Goal: Task Accomplishment & Management: Use online tool/utility

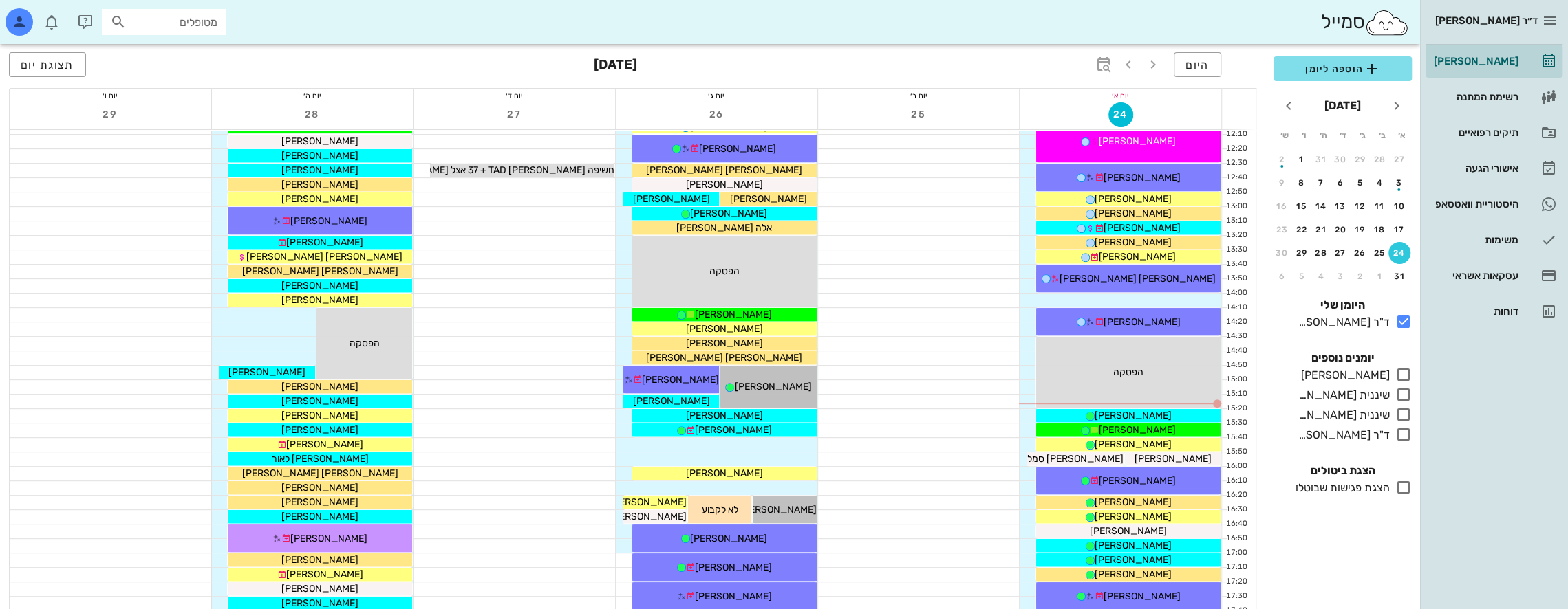
scroll to position [482, 0]
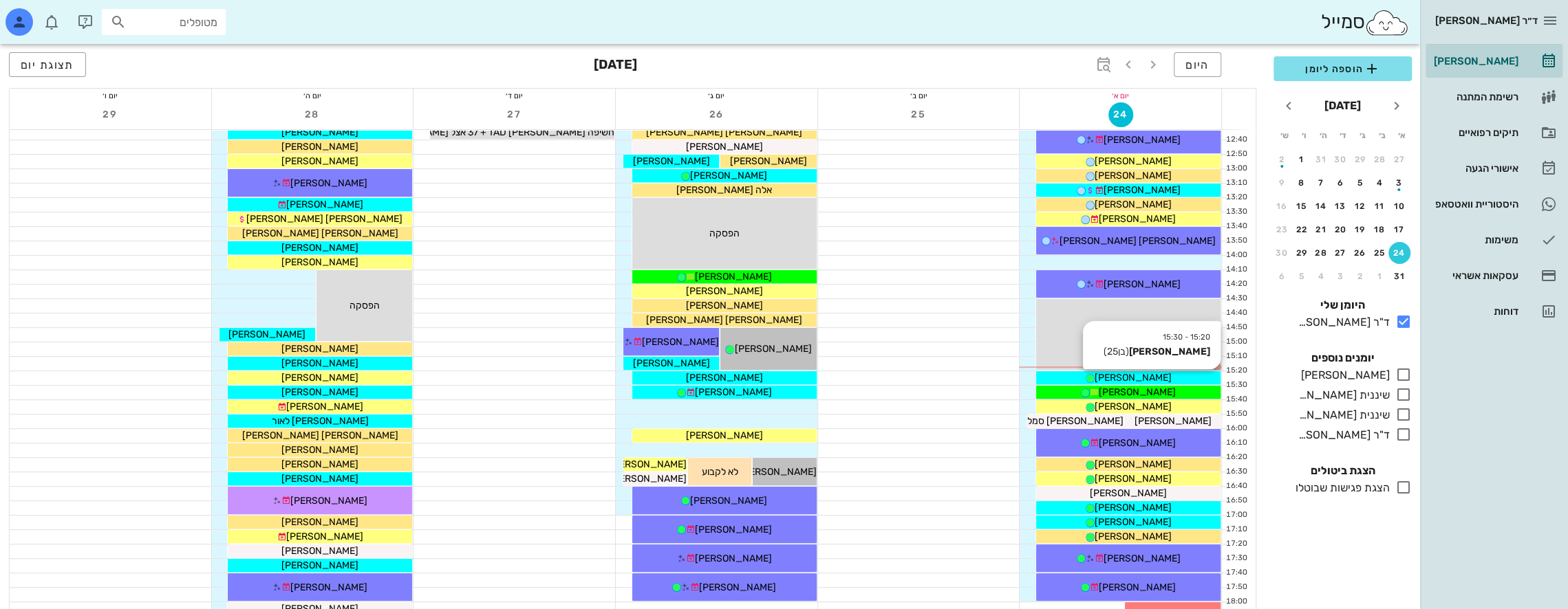
click at [1139, 374] on span "[PERSON_NAME]" at bounding box center [1133, 378] width 77 height 11
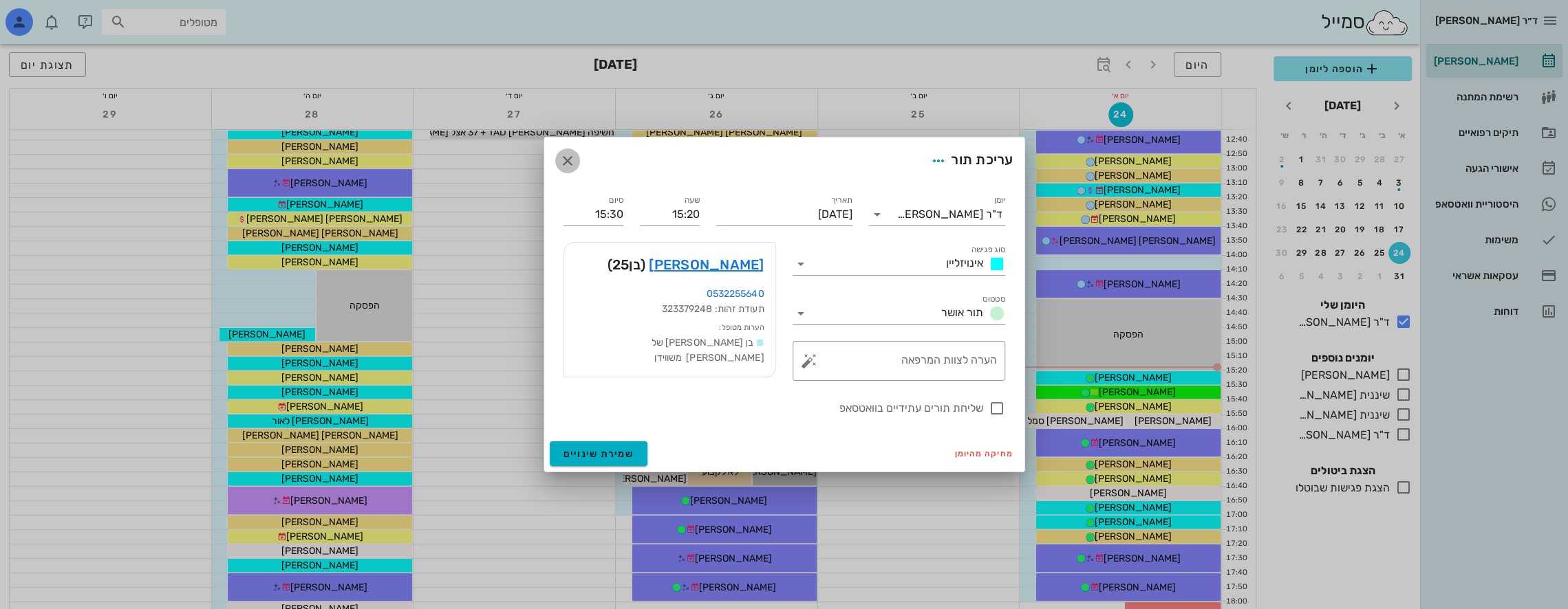
click at [571, 162] on icon "button" at bounding box center [567, 160] width 16 height 16
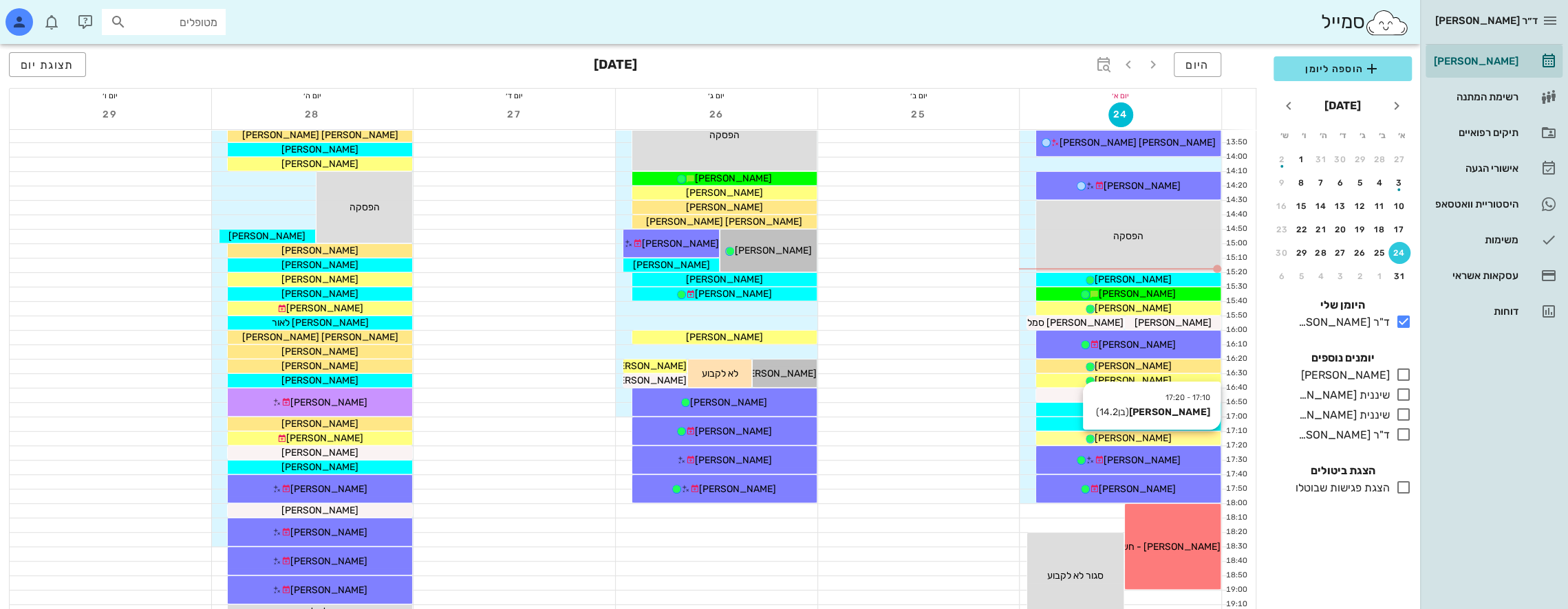
scroll to position [619, 0]
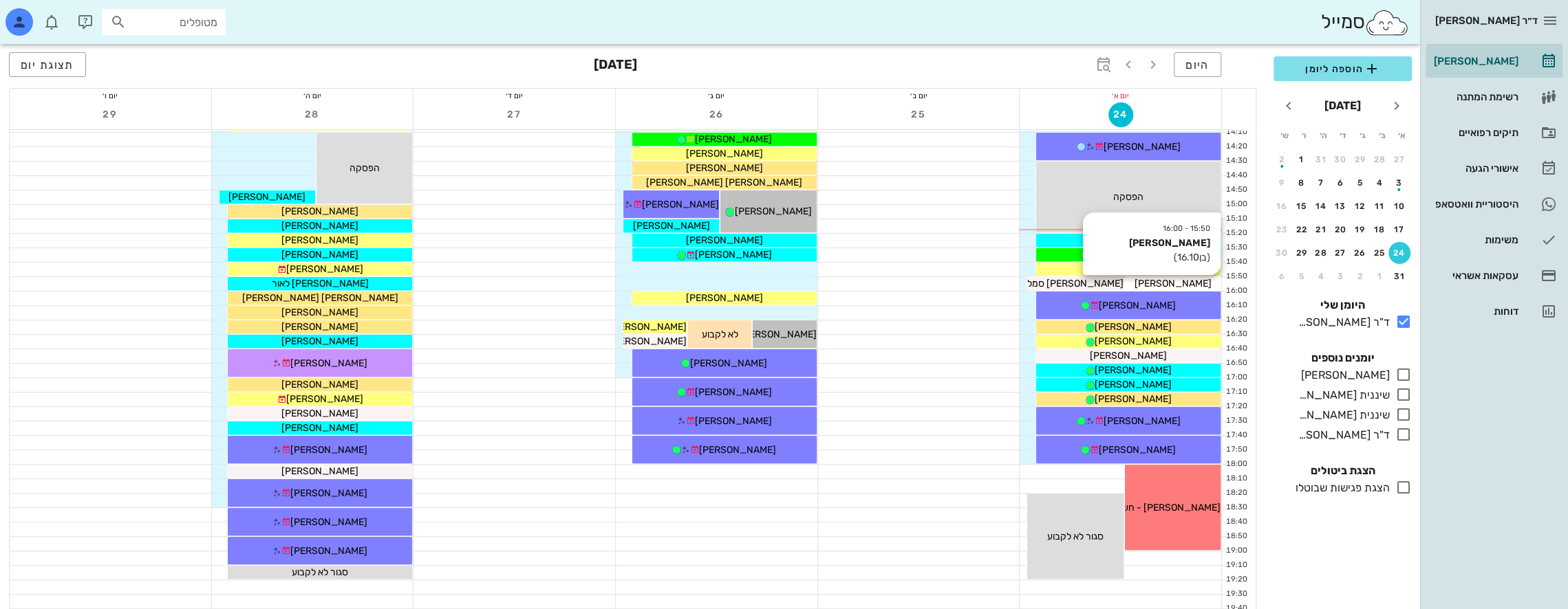
click at [1176, 284] on span "[PERSON_NAME]" at bounding box center [1171, 284] width 77 height 11
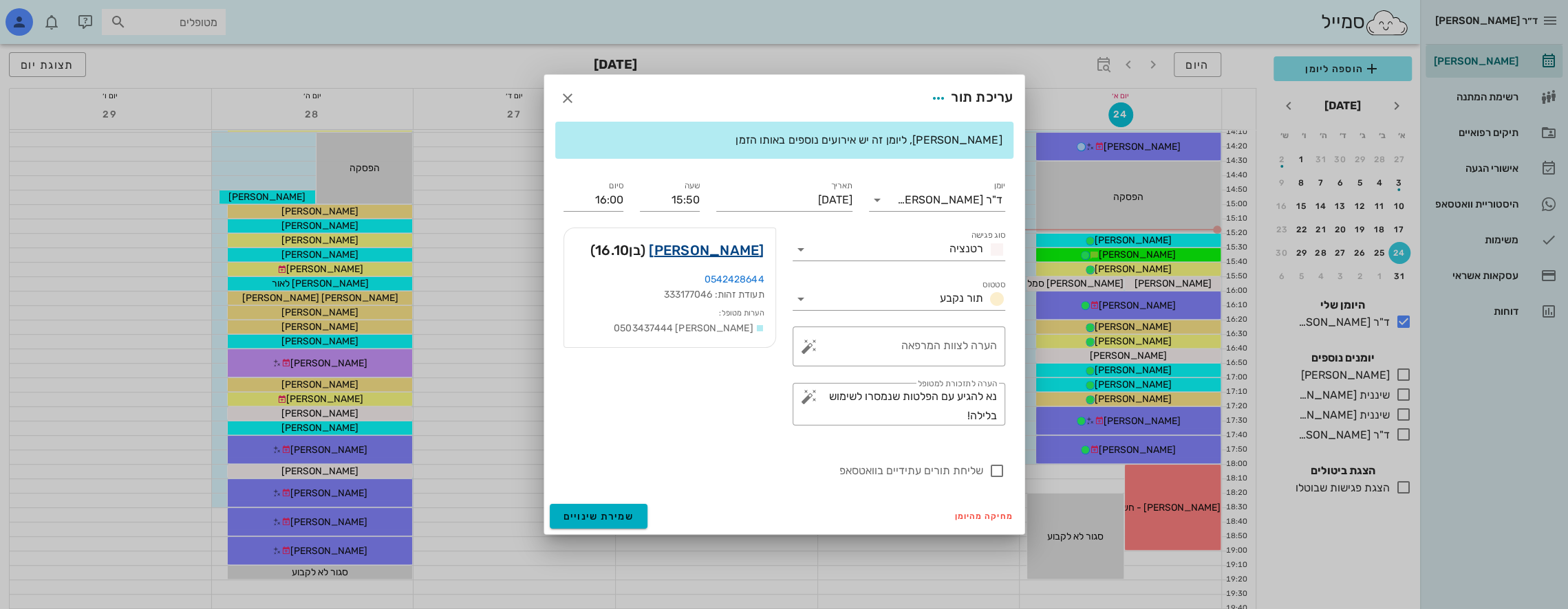
click at [718, 249] on link "[PERSON_NAME]" at bounding box center [706, 249] width 115 height 22
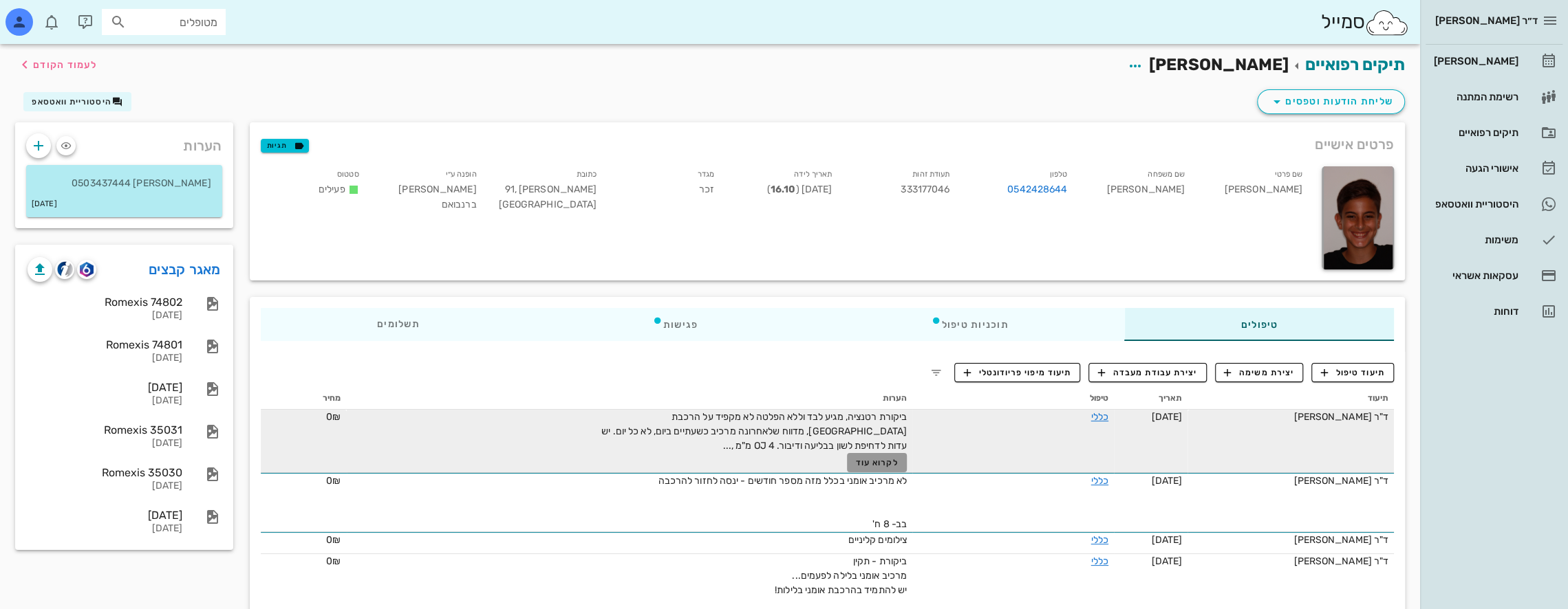
click at [887, 466] on span "לקרוא עוד" at bounding box center [876, 463] width 43 height 9
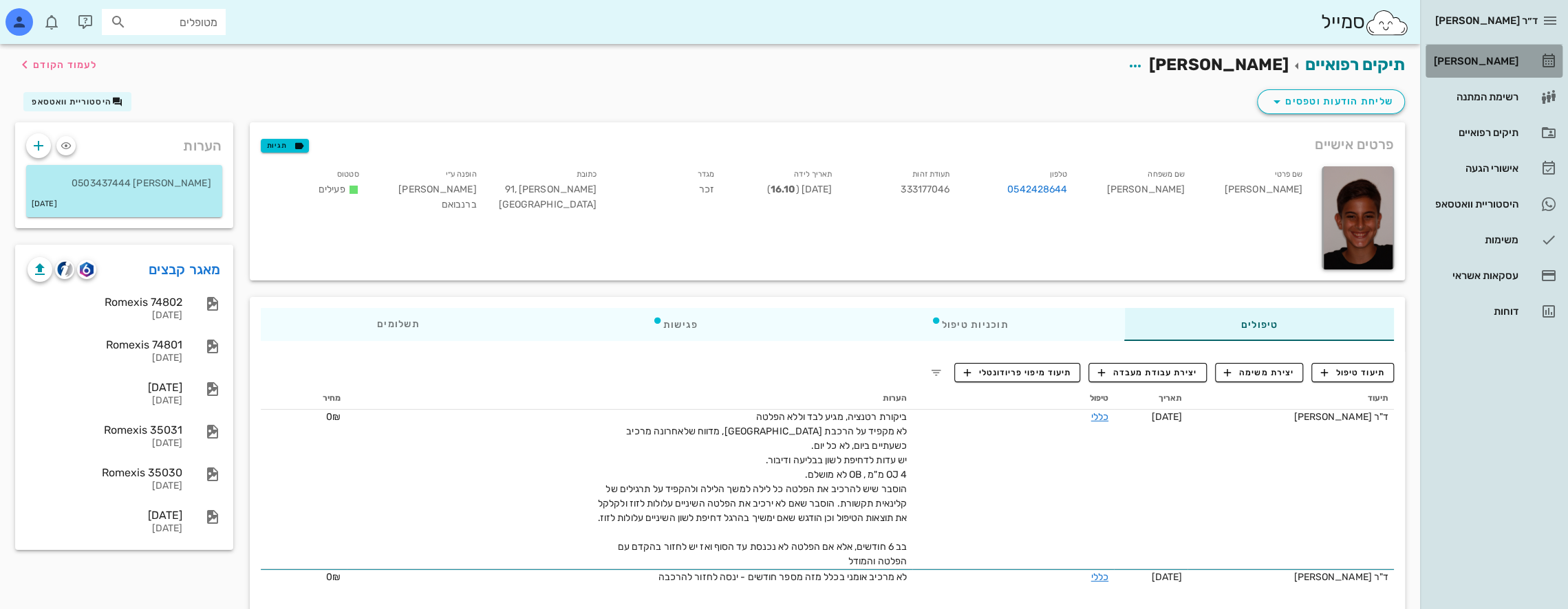
click at [1494, 54] on div "[PERSON_NAME]" at bounding box center [1474, 61] width 87 height 22
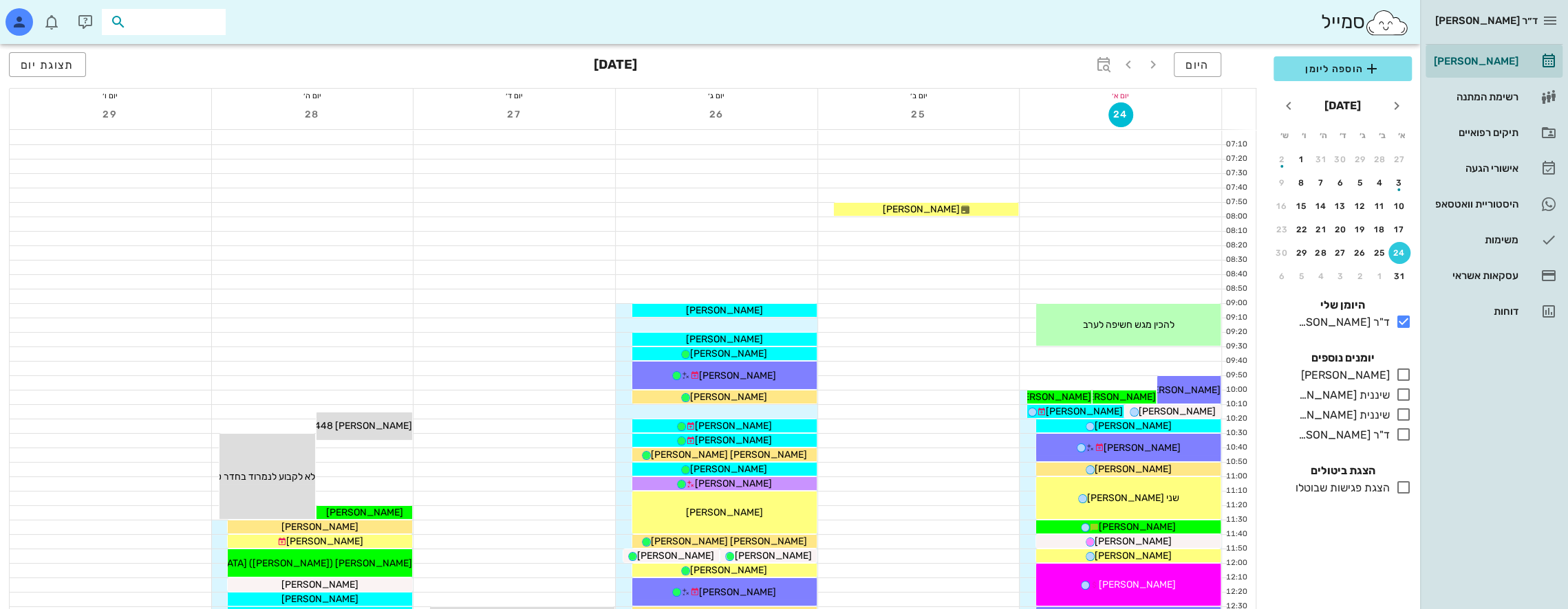
click at [208, 26] on input "text" at bounding box center [173, 22] width 88 height 18
type input "ליבסט"
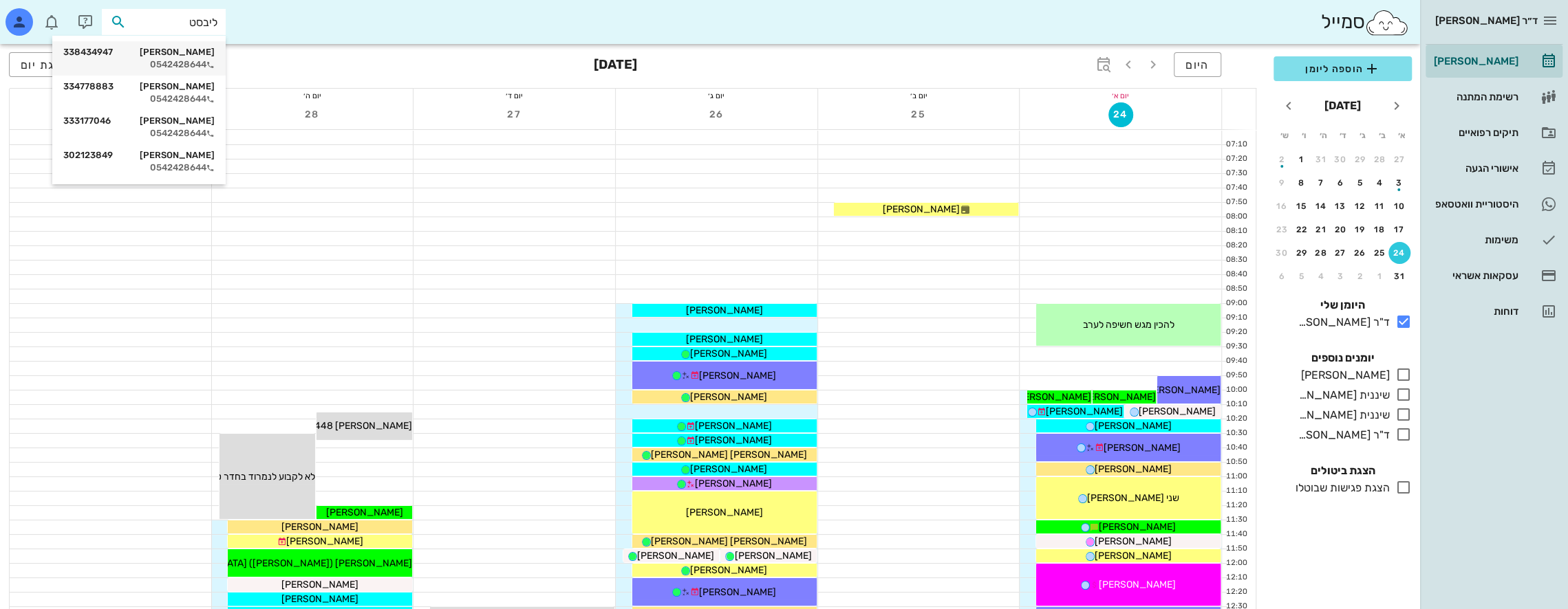
click at [206, 58] on div "[PERSON_NAME] 338434947 0542428644" at bounding box center [139, 59] width 152 height 34
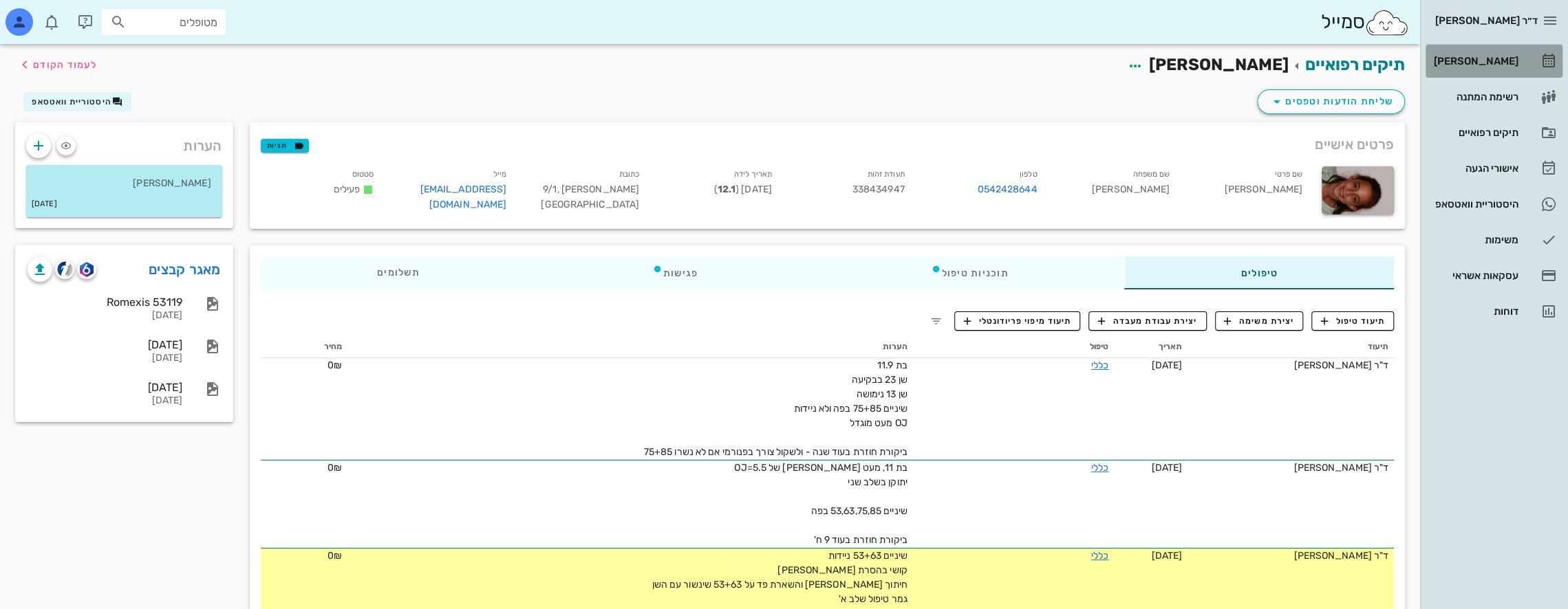
click at [1494, 56] on div "[PERSON_NAME]" at bounding box center [1474, 62] width 87 height 11
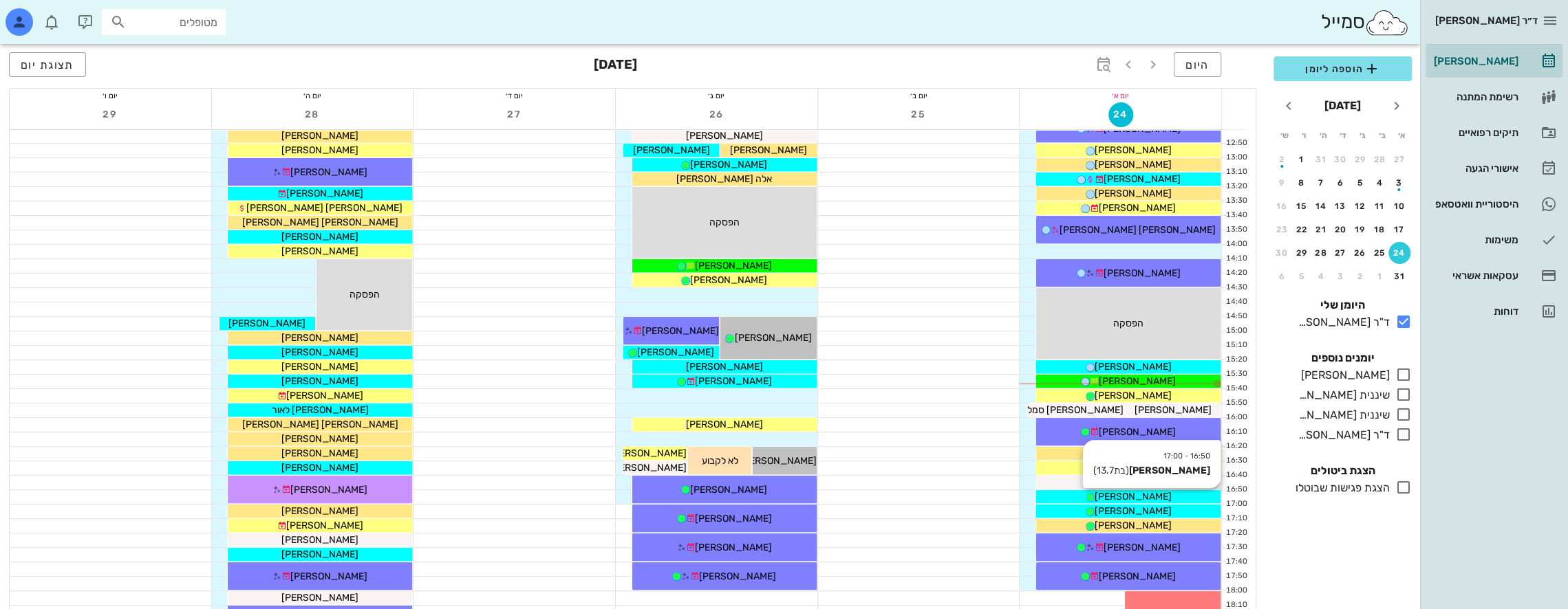
scroll to position [596, 0]
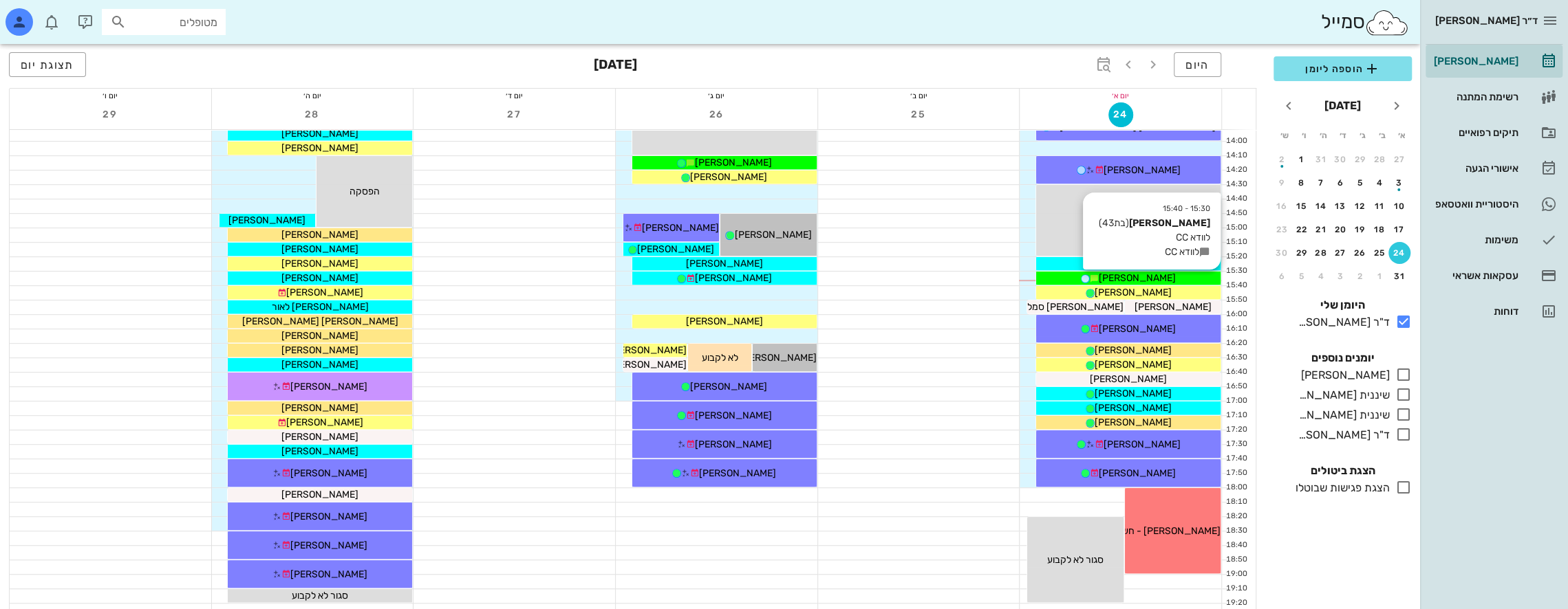
click at [1149, 277] on span "[PERSON_NAME]" at bounding box center [1136, 278] width 77 height 11
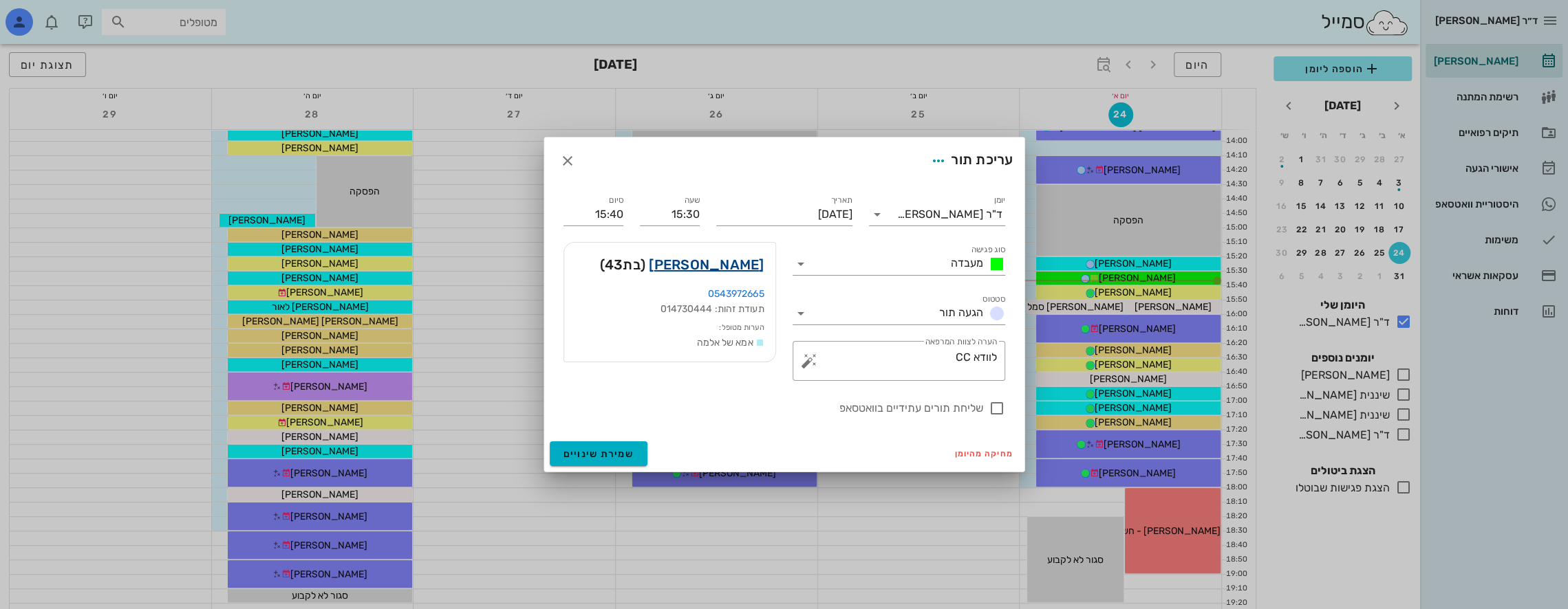
click at [718, 257] on link "[PERSON_NAME]" at bounding box center [706, 265] width 115 height 22
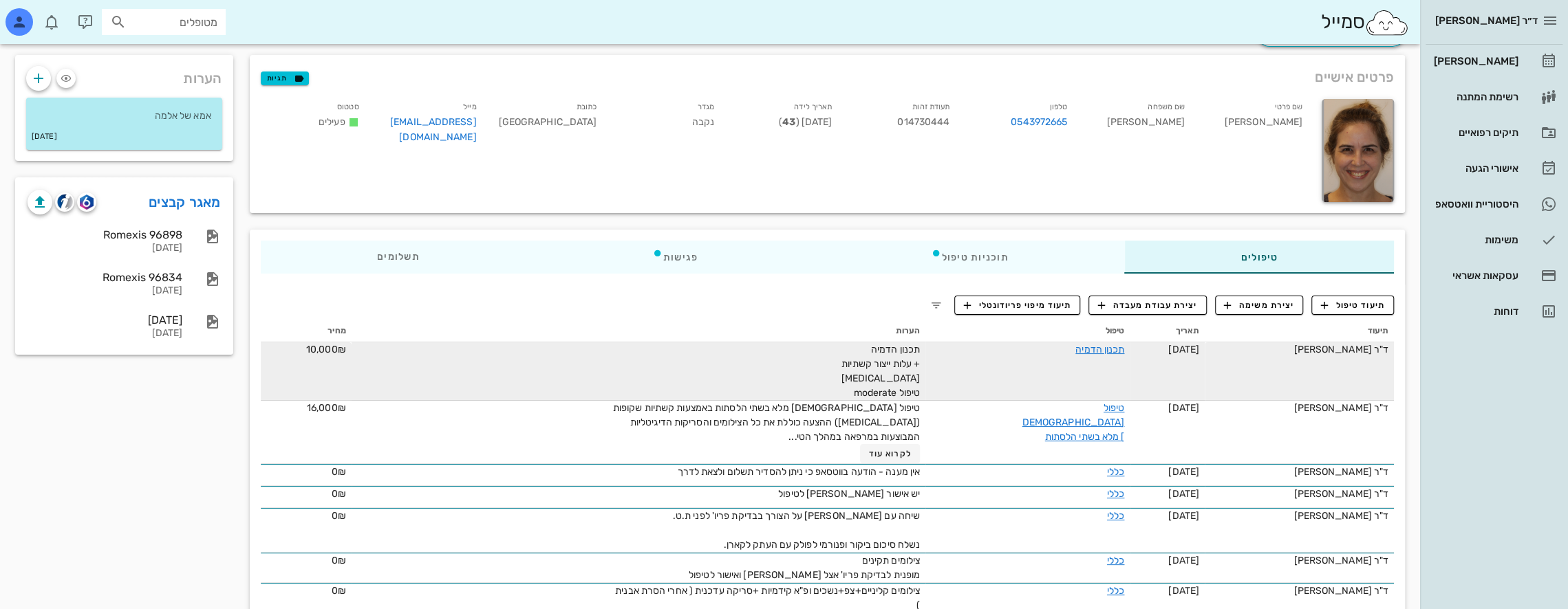
scroll to position [69, 0]
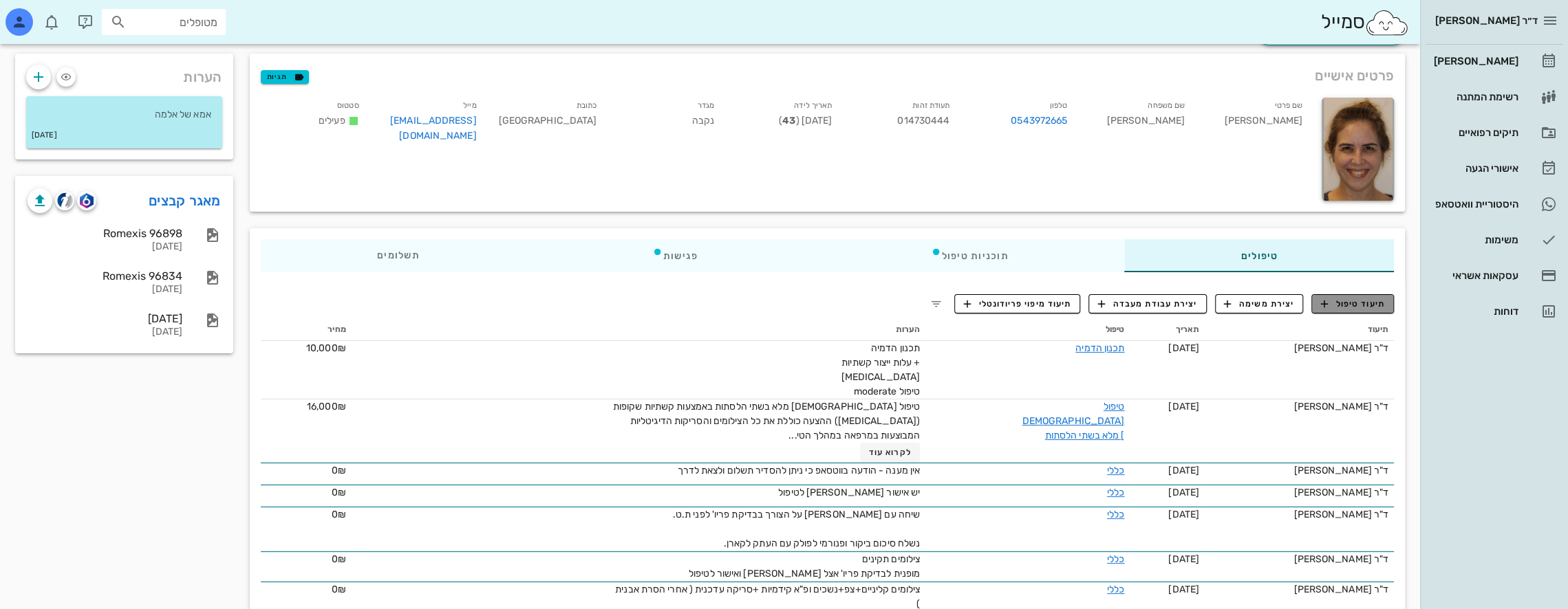
click at [1356, 305] on span "תיעוד טיפול" at bounding box center [1352, 304] width 64 height 12
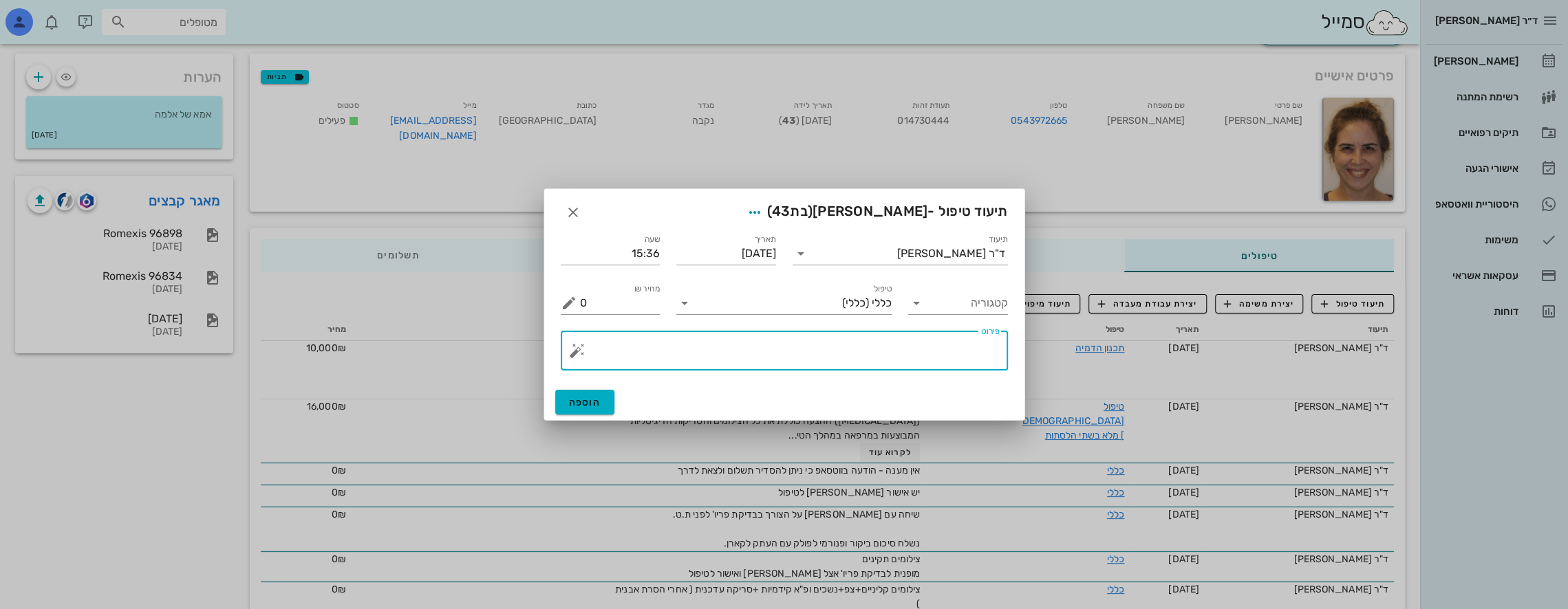
click at [687, 340] on textarea "פירוט" at bounding box center [789, 354] width 419 height 33
click at [575, 357] on button "button" at bounding box center [577, 350] width 16 height 16
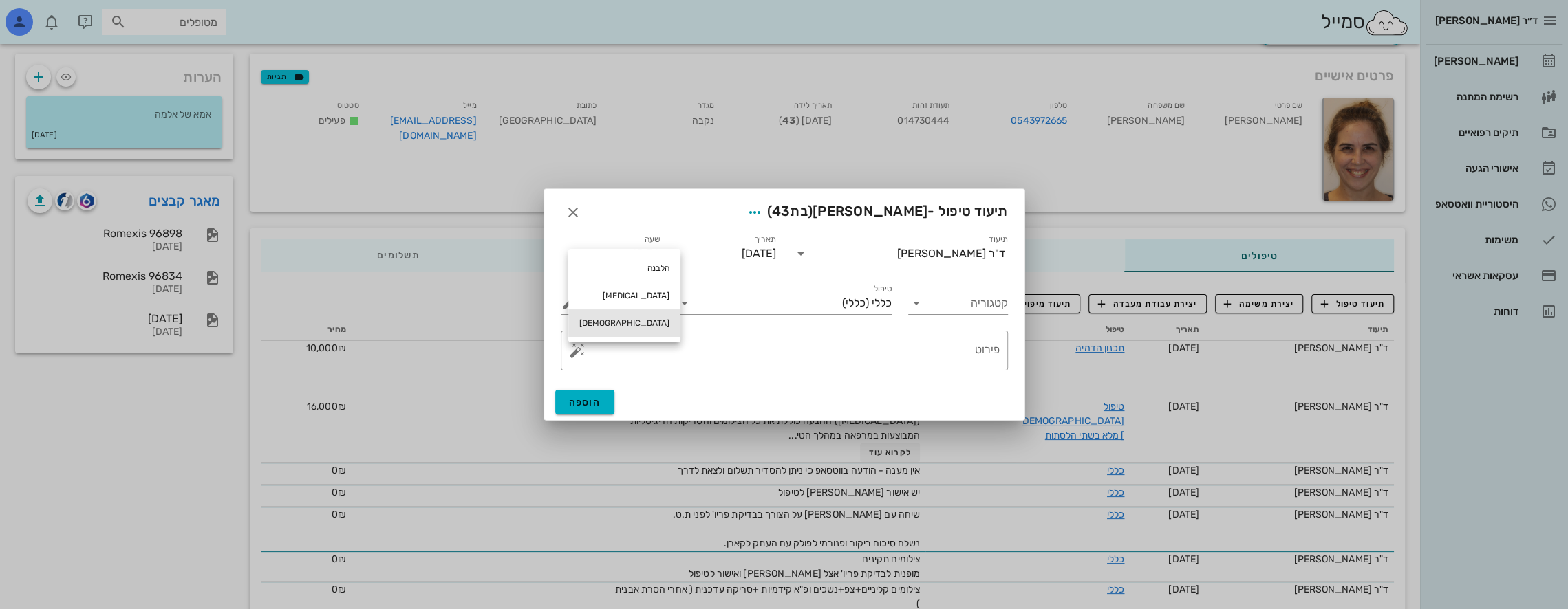
click at [612, 320] on div "[DEMOGRAPHIC_DATA]" at bounding box center [624, 323] width 112 height 28
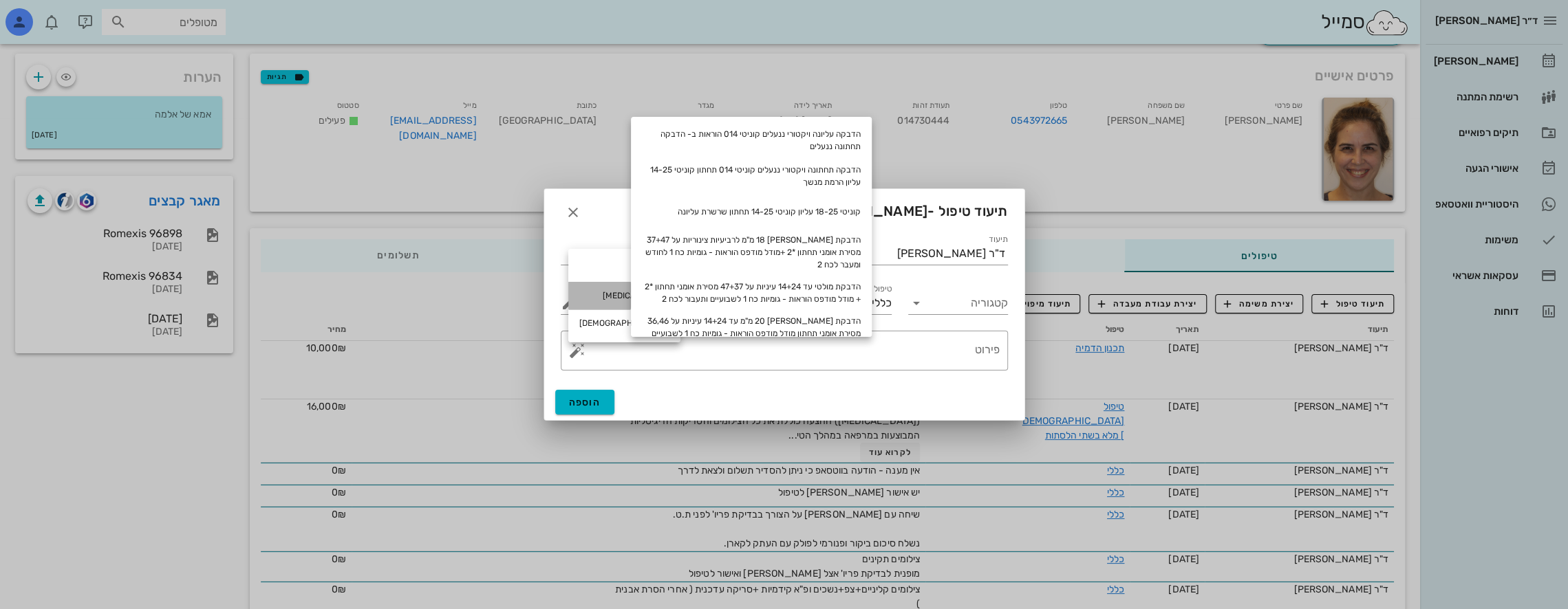
click at [612, 296] on div "[MEDICAL_DATA]" at bounding box center [624, 295] width 112 height 28
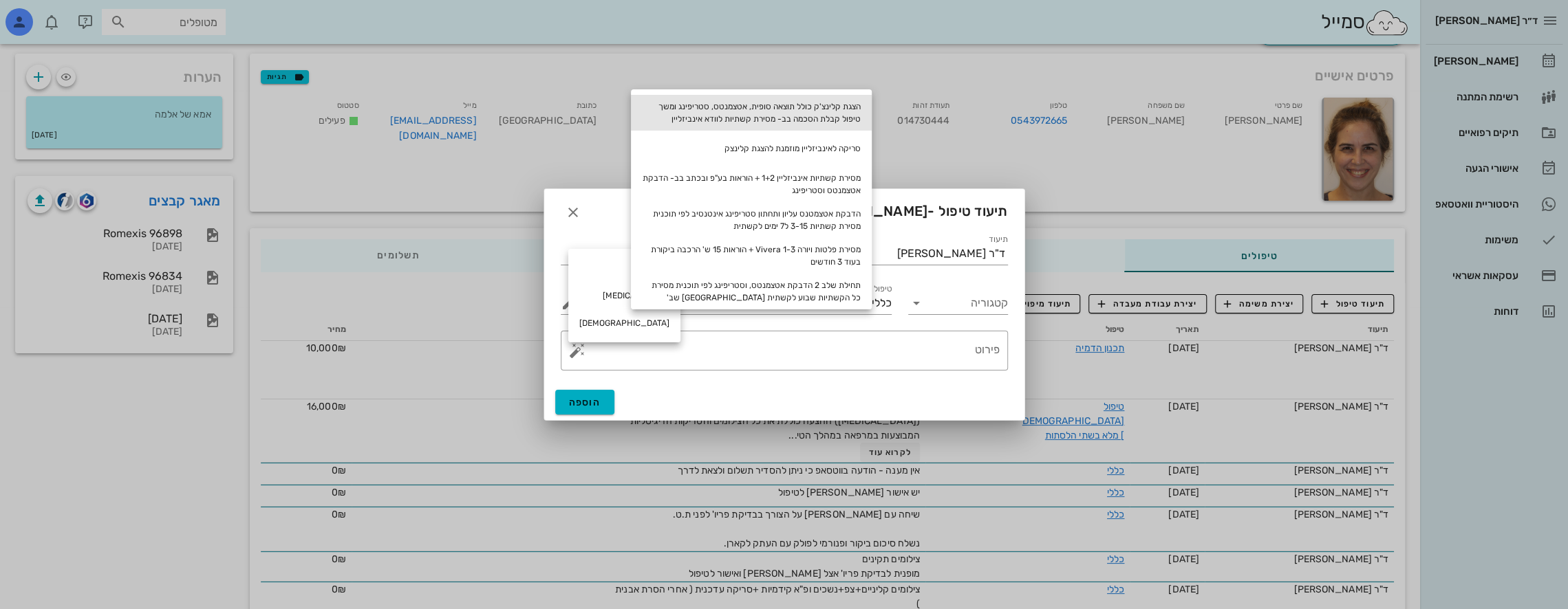
click at [844, 107] on div "הצגת קלינצ'ק כולל תוצאה סופית, אטצמנטס, סטריפינג ומשך טיפול קבלת הסכמה בב- מסיר…" at bounding box center [751, 113] width 241 height 36
type textarea "הצגת קלינצ'ק כולל תוצאה סופית, אטצמנטס, סטריפינג ומשך טיפול קבלת הסכמה בב- מסיר…"
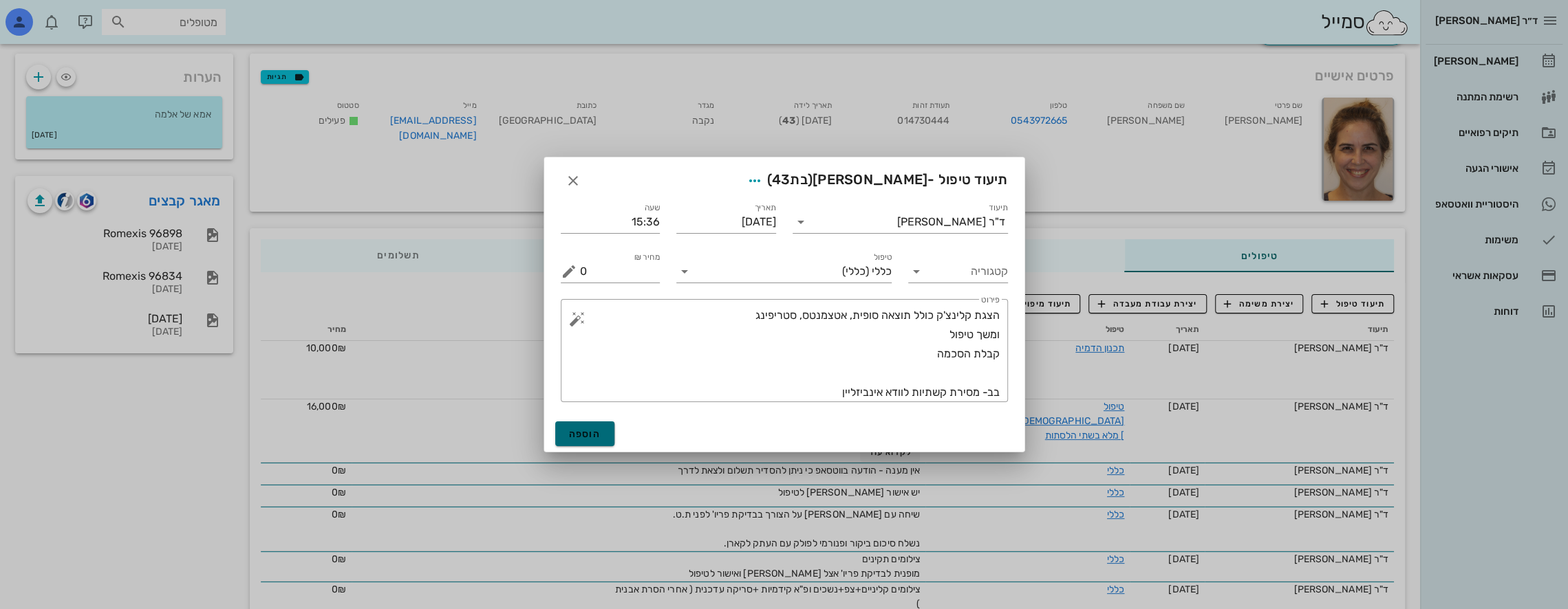
click at [598, 432] on span "הוספה" at bounding box center [585, 434] width 32 height 11
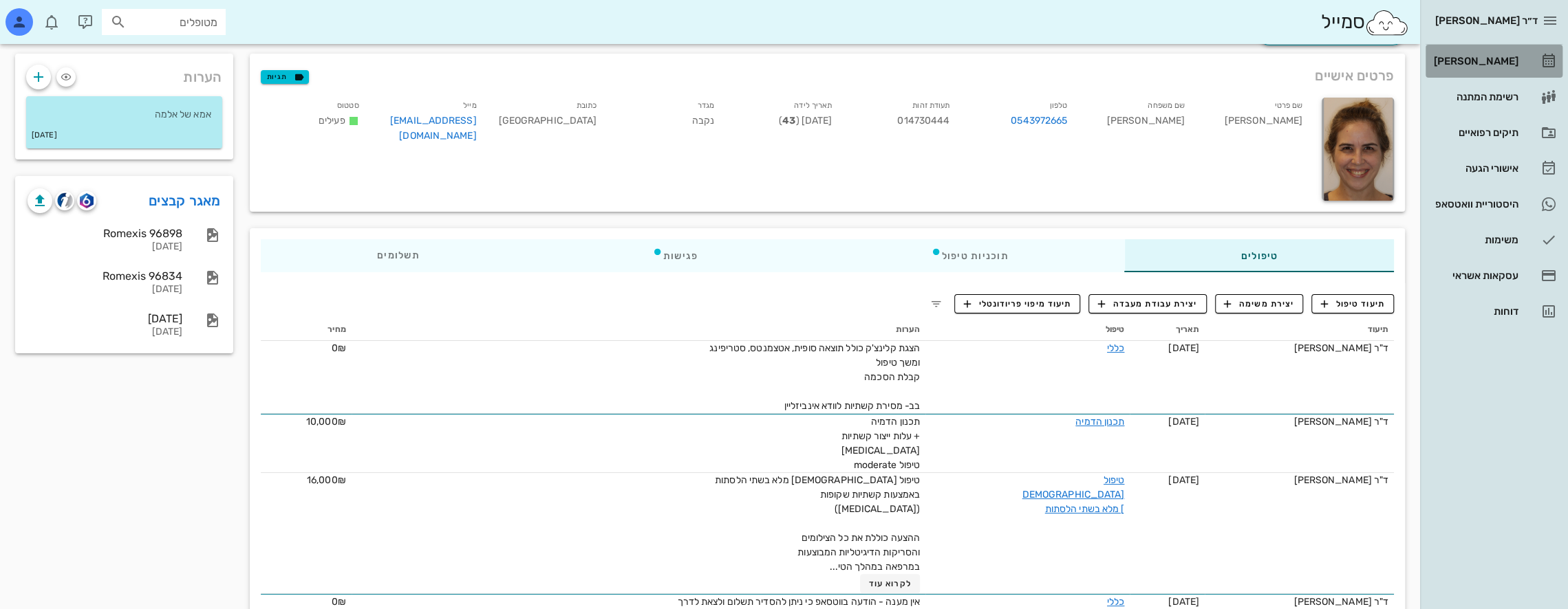
click at [1487, 62] on div "[PERSON_NAME]" at bounding box center [1474, 62] width 87 height 11
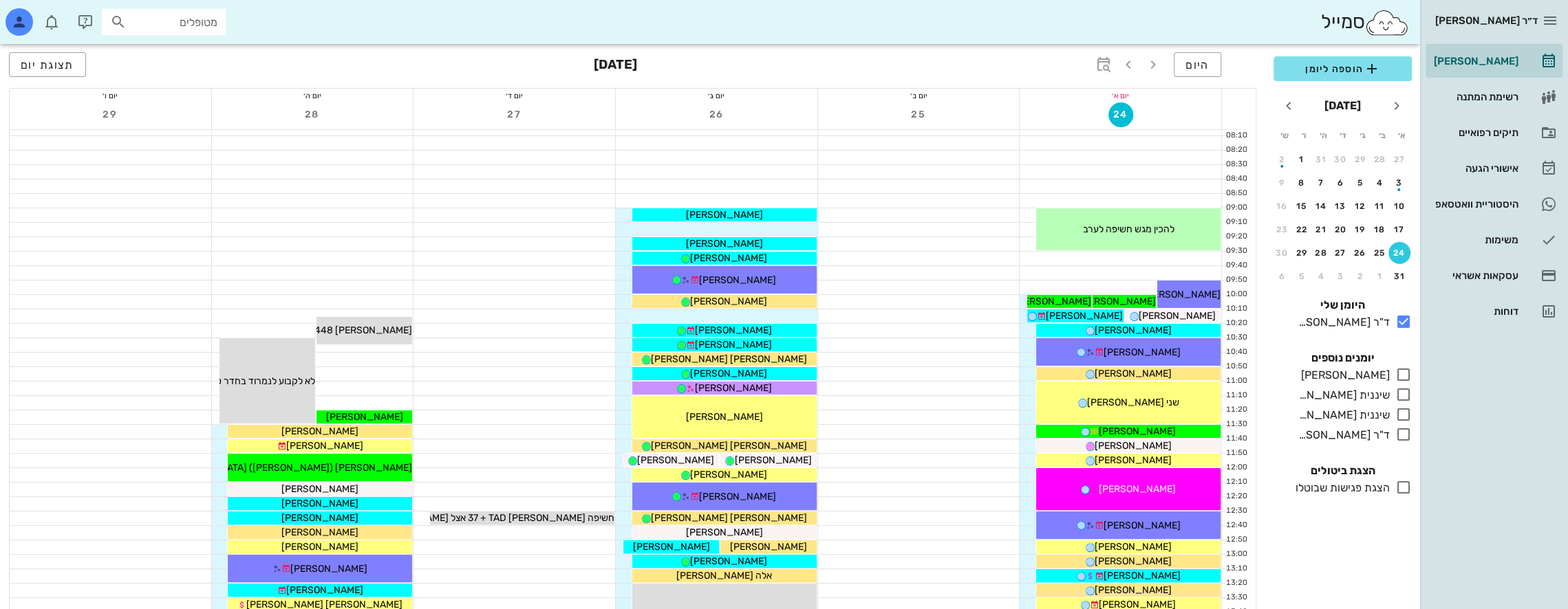
scroll to position [138, 0]
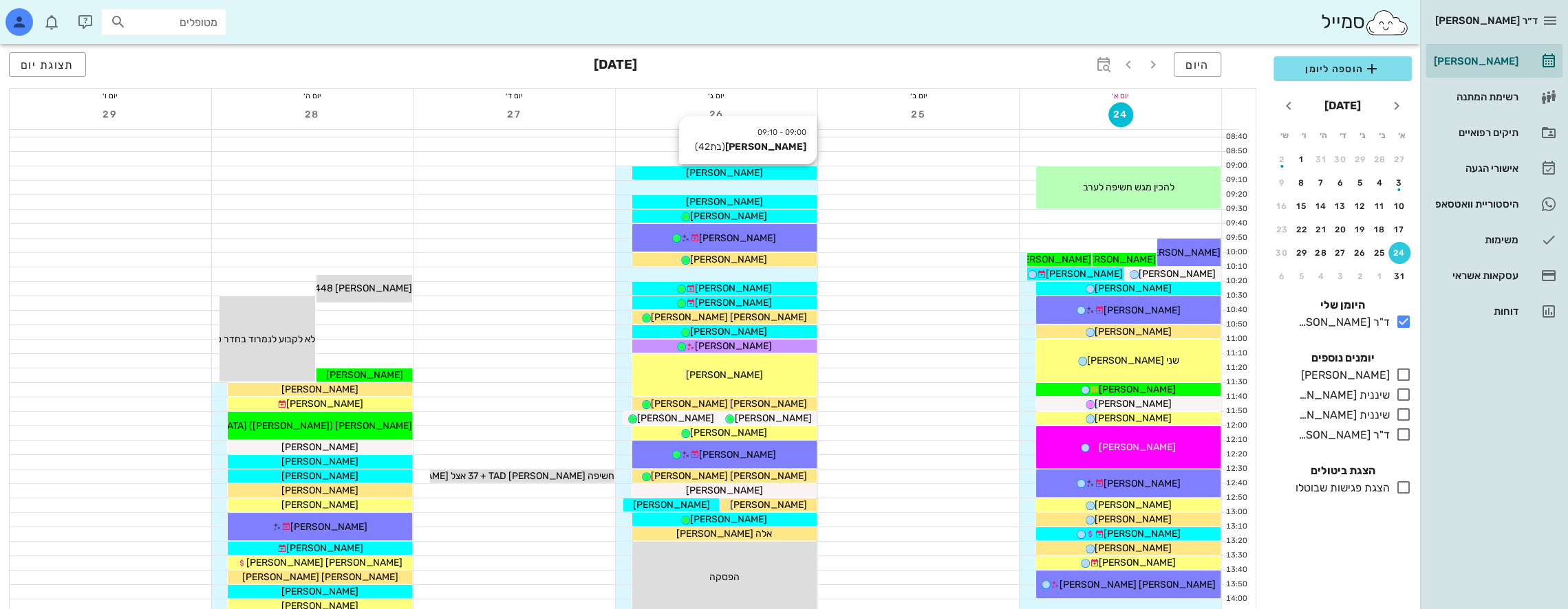
click at [775, 172] on div "[PERSON_NAME]" at bounding box center [724, 173] width 184 height 14
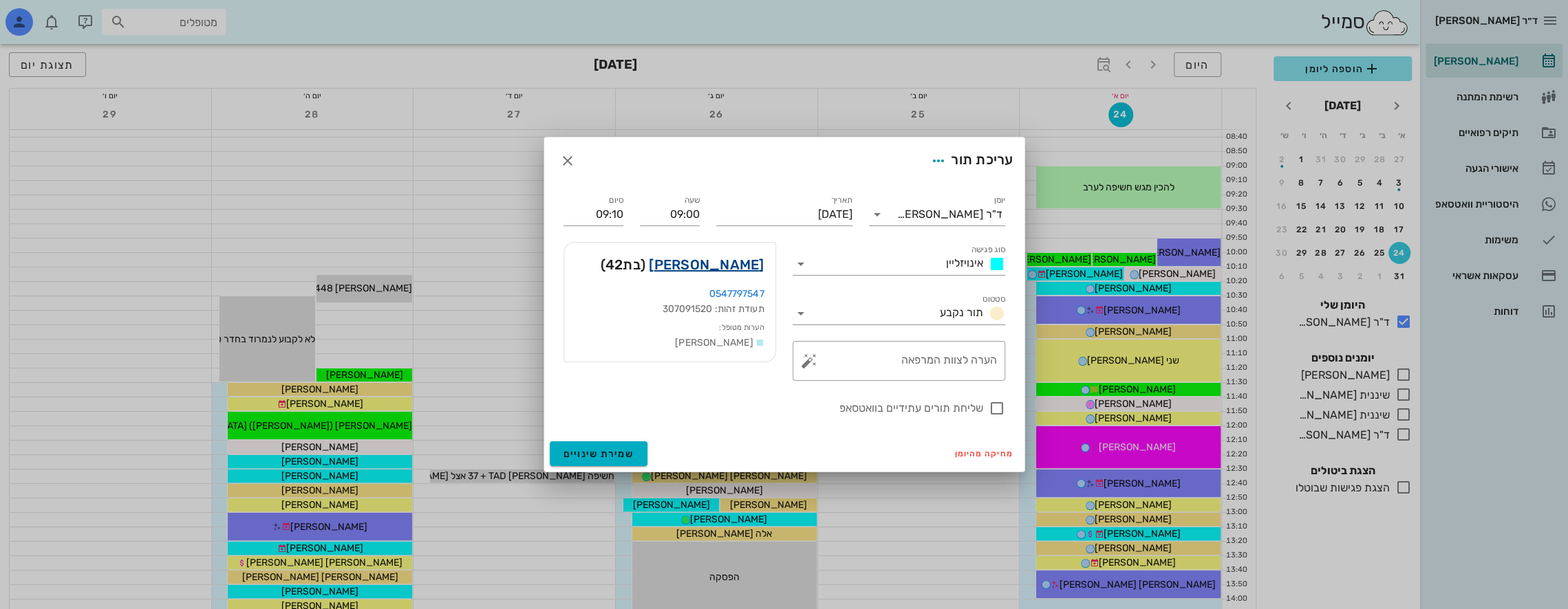
click at [749, 264] on link "[PERSON_NAME]" at bounding box center [706, 265] width 115 height 22
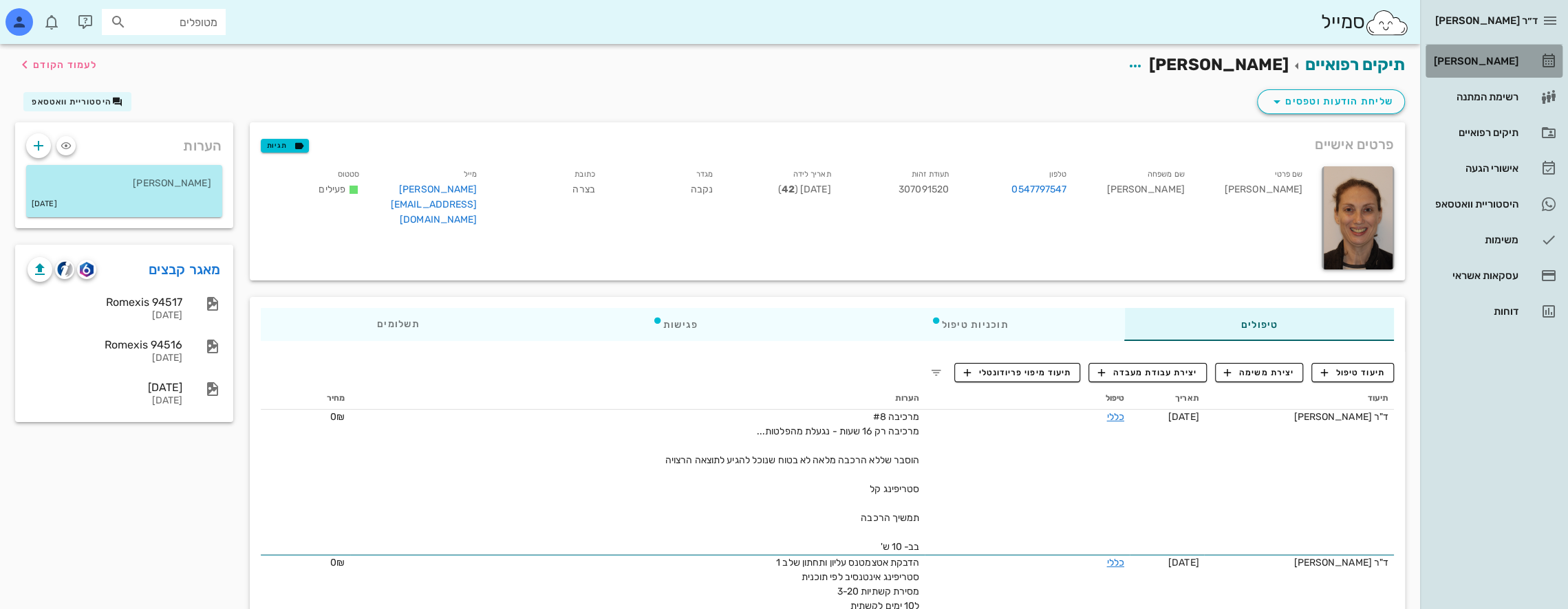
click at [1503, 59] on div "[PERSON_NAME]" at bounding box center [1474, 62] width 87 height 11
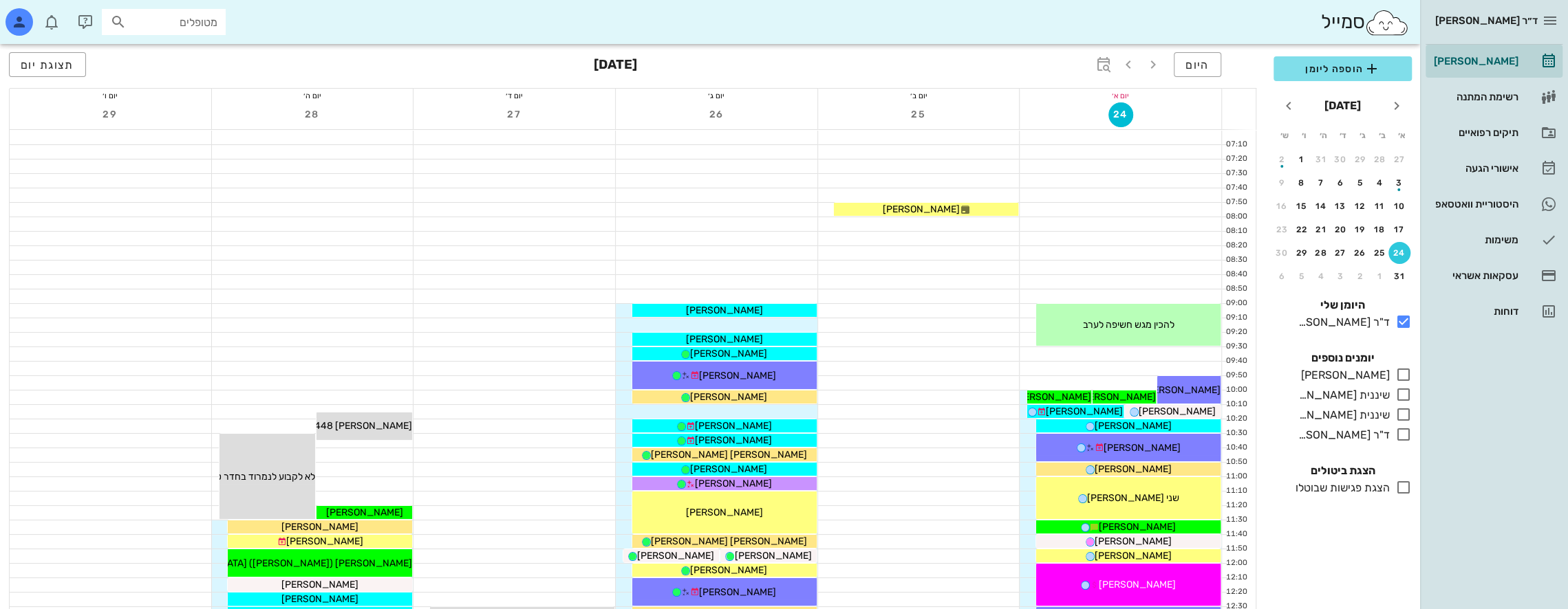
click at [197, 23] on input "מטופלים" at bounding box center [173, 22] width 88 height 18
type input "אינה"
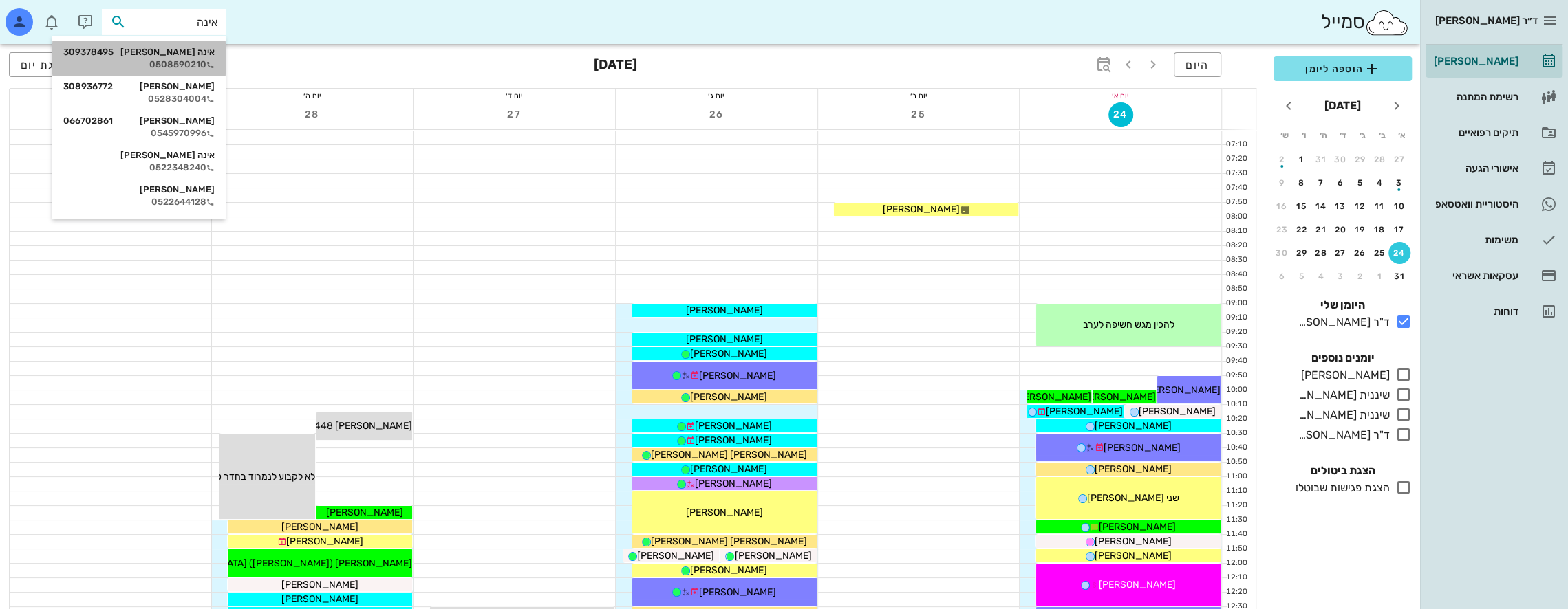
click at [207, 55] on div "אינה [PERSON_NAME] 309378495" at bounding box center [139, 52] width 152 height 11
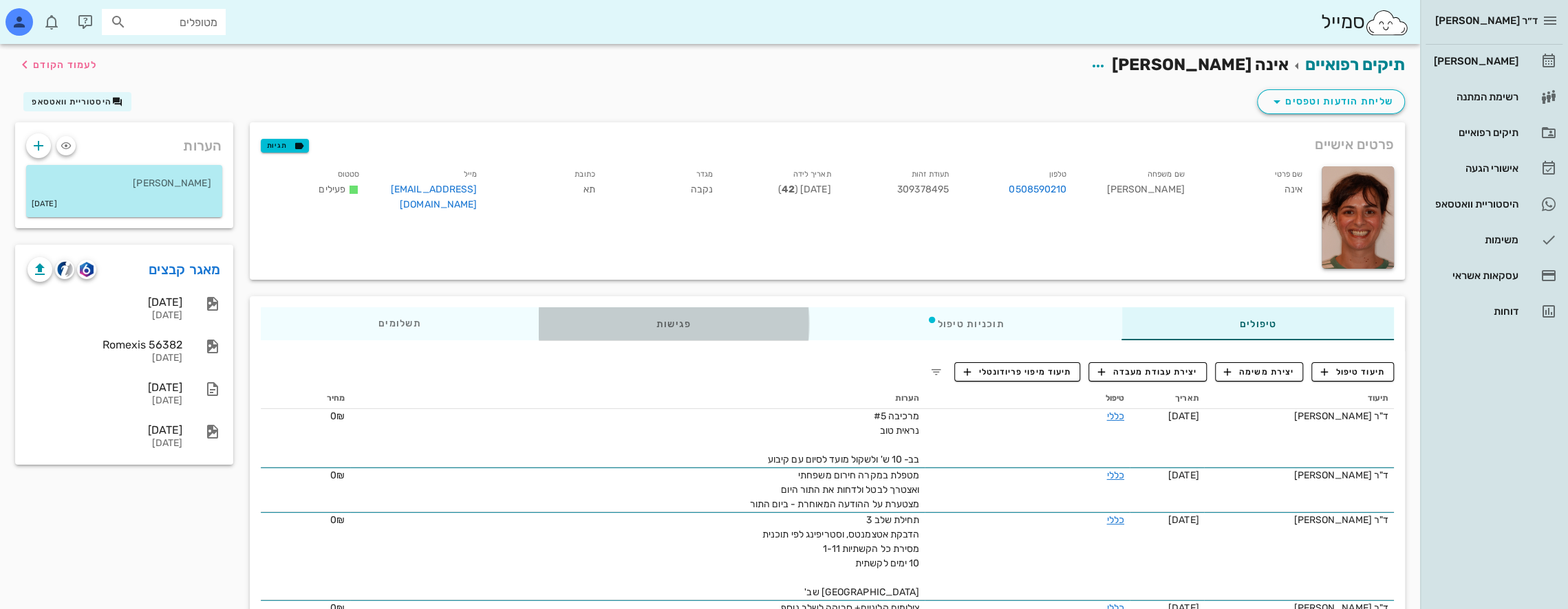
click at [594, 333] on div "פגישות" at bounding box center [673, 323] width 270 height 33
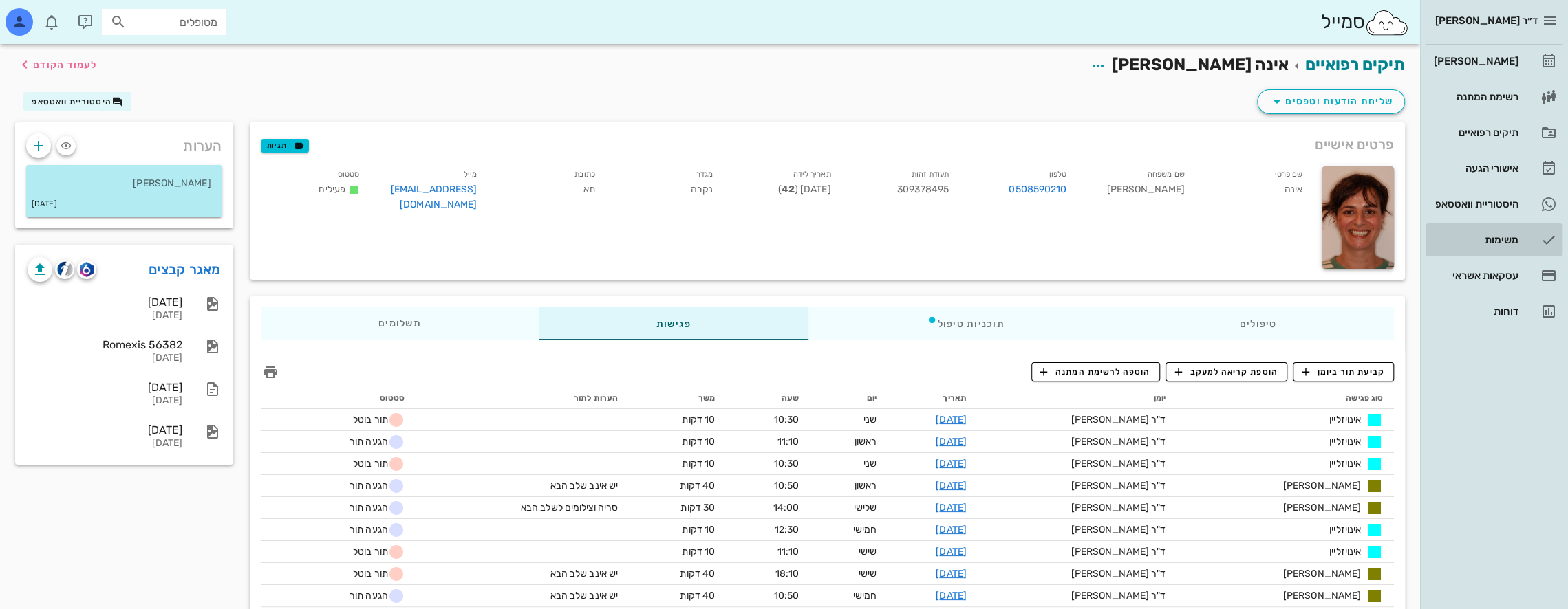
click at [1493, 240] on div "משימות" at bounding box center [1474, 240] width 87 height 11
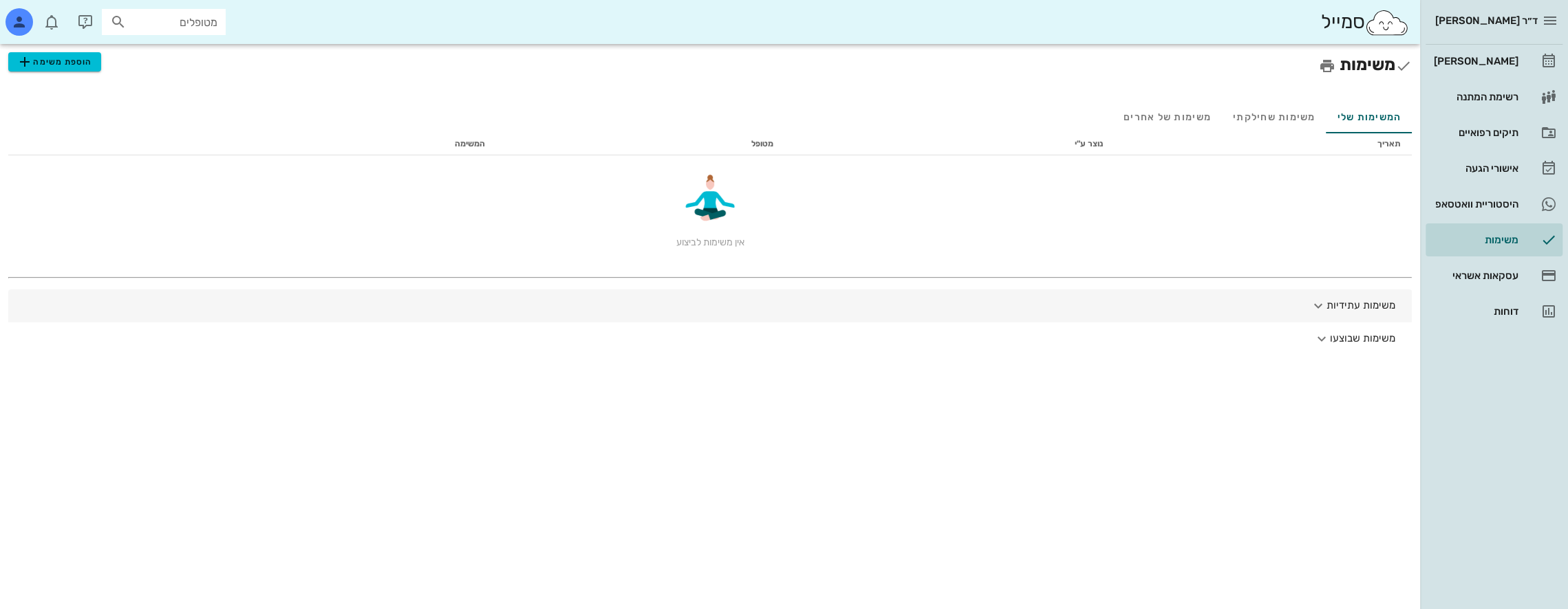
click at [1344, 304] on button "משימות עתידיות" at bounding box center [710, 305] width 1403 height 33
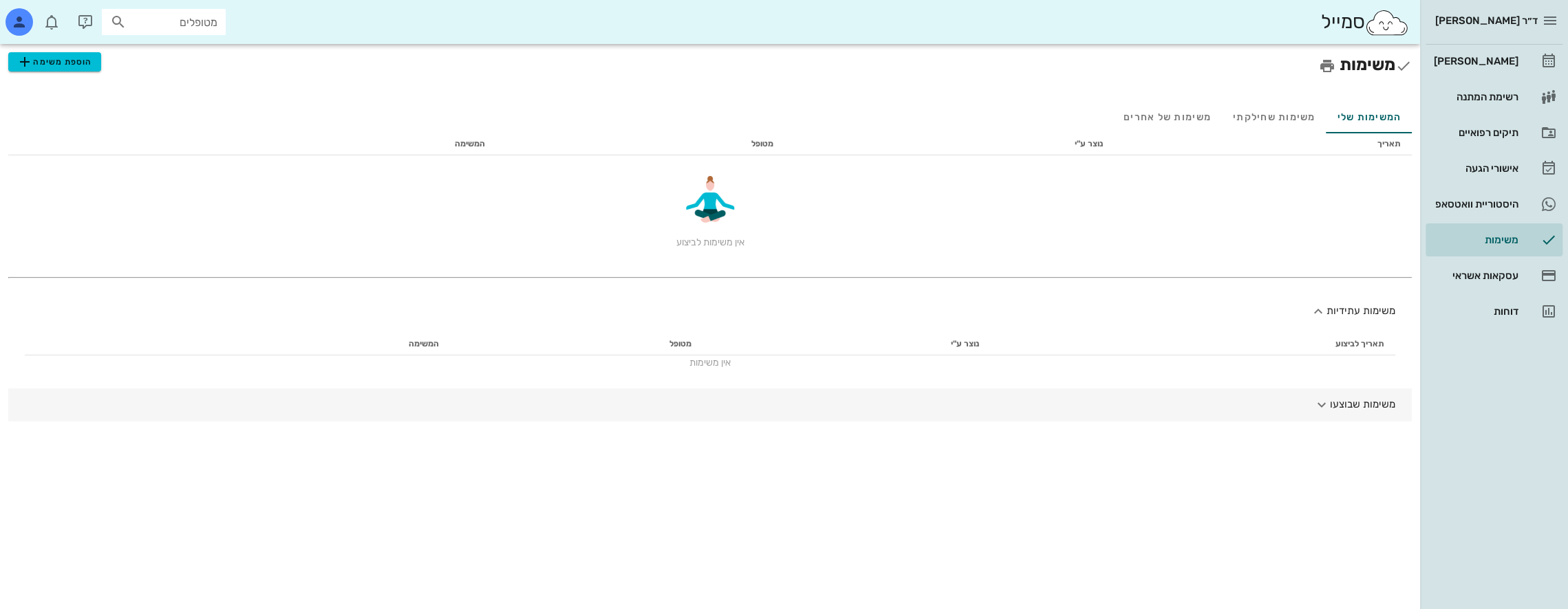
click at [1357, 401] on button "משימות שבוצעו" at bounding box center [710, 405] width 1403 height 33
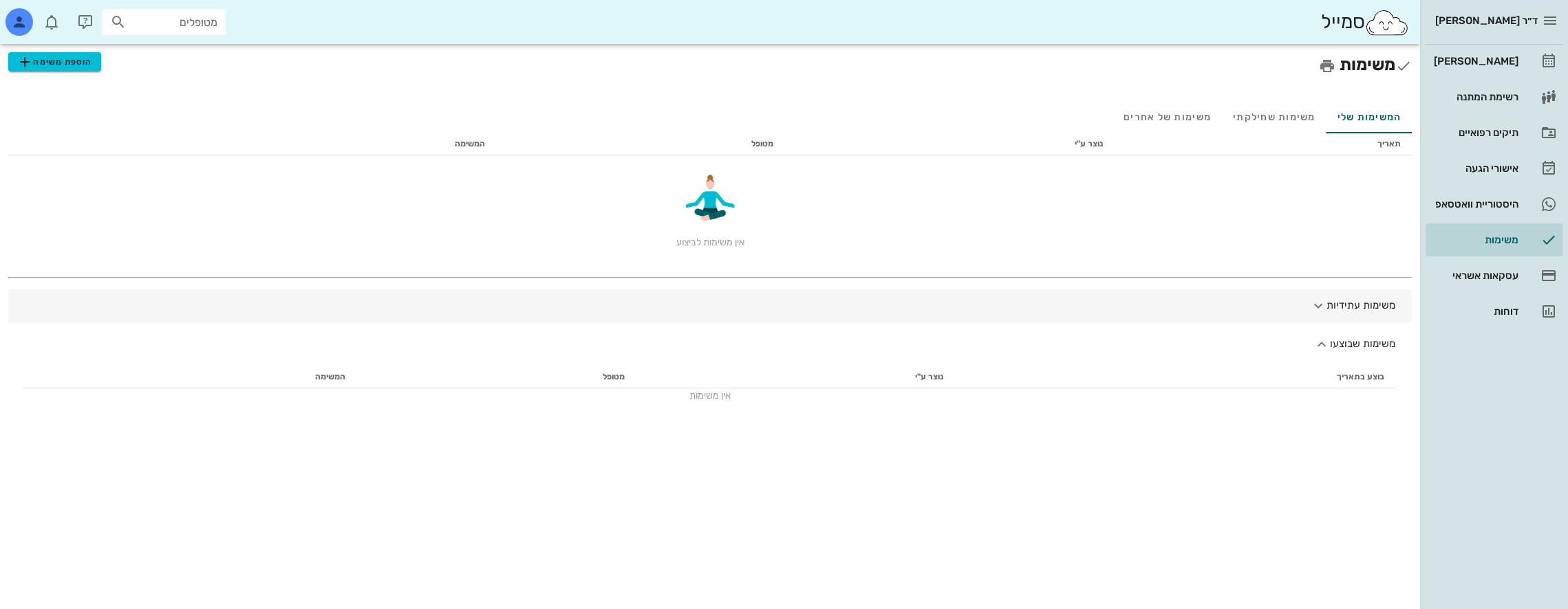
click at [1357, 305] on button "משימות עתידיות" at bounding box center [710, 305] width 1403 height 33
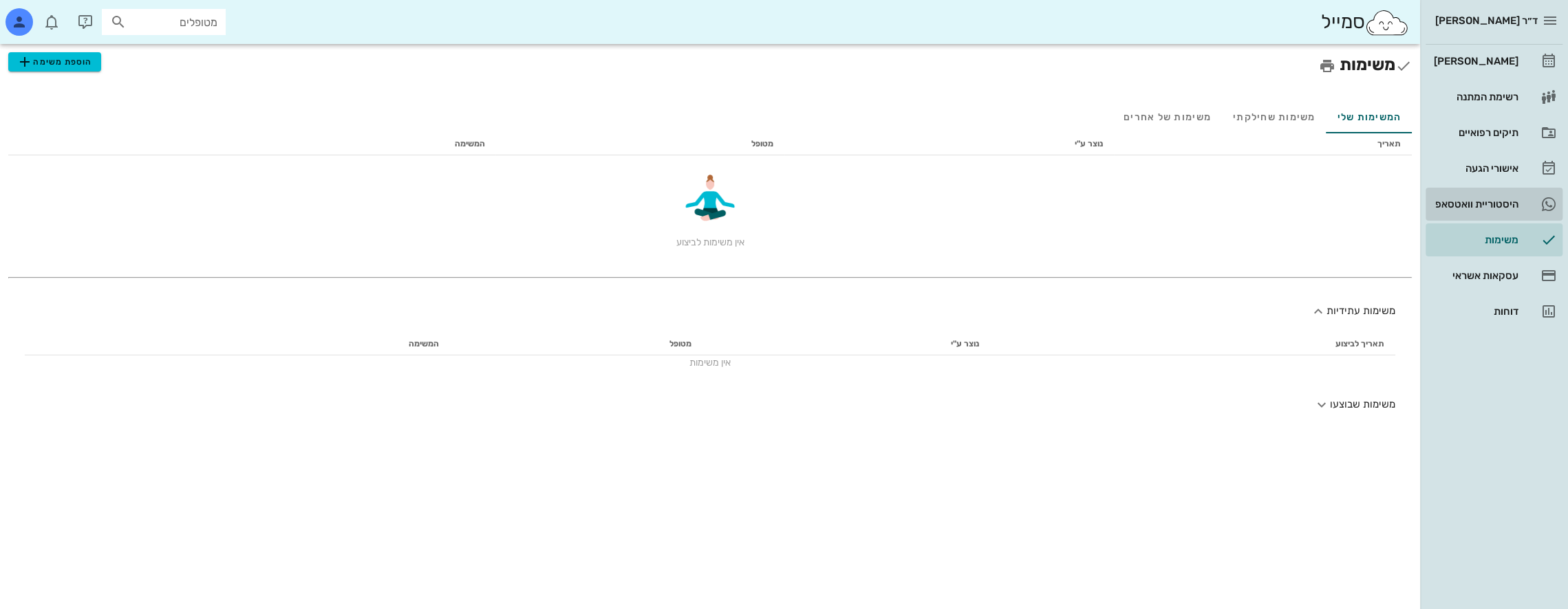
click at [1483, 201] on div "היסטוריית וואטסאפ" at bounding box center [1474, 205] width 87 height 11
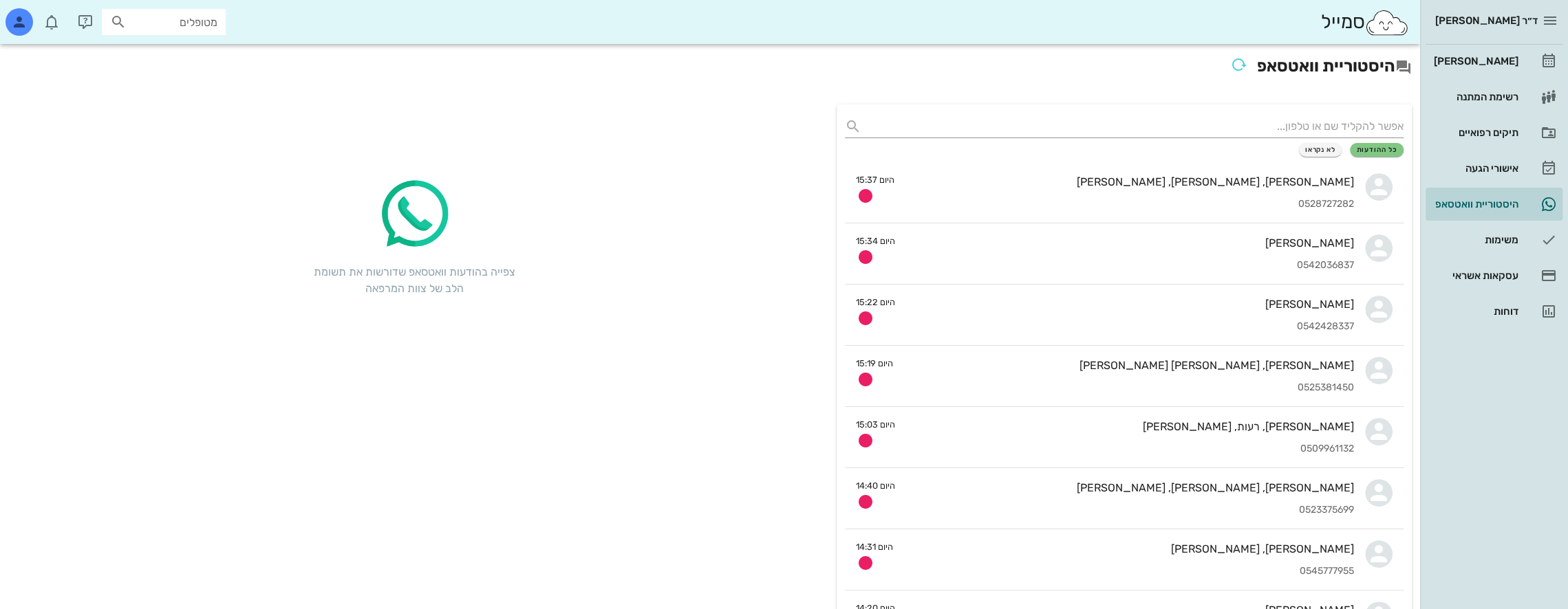
scroll to position [69, 0]
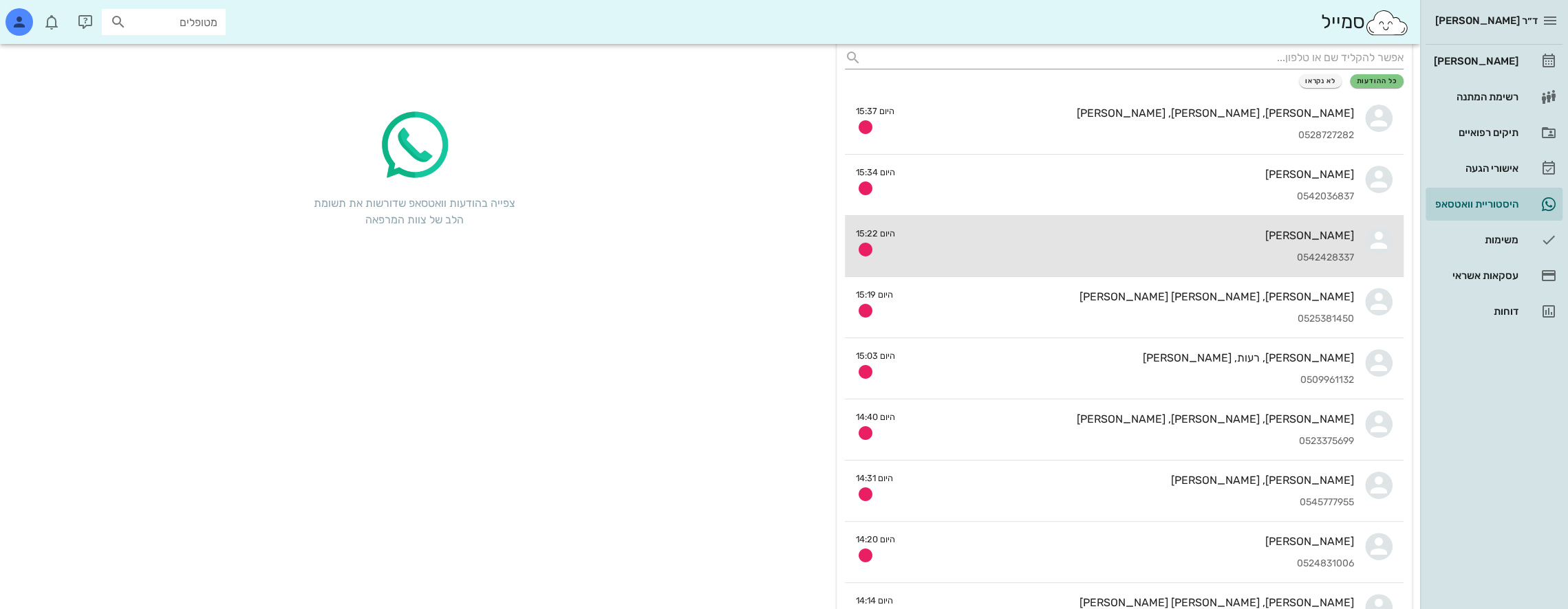
click at [1016, 240] on div "[PERSON_NAME]" at bounding box center [1130, 235] width 448 height 13
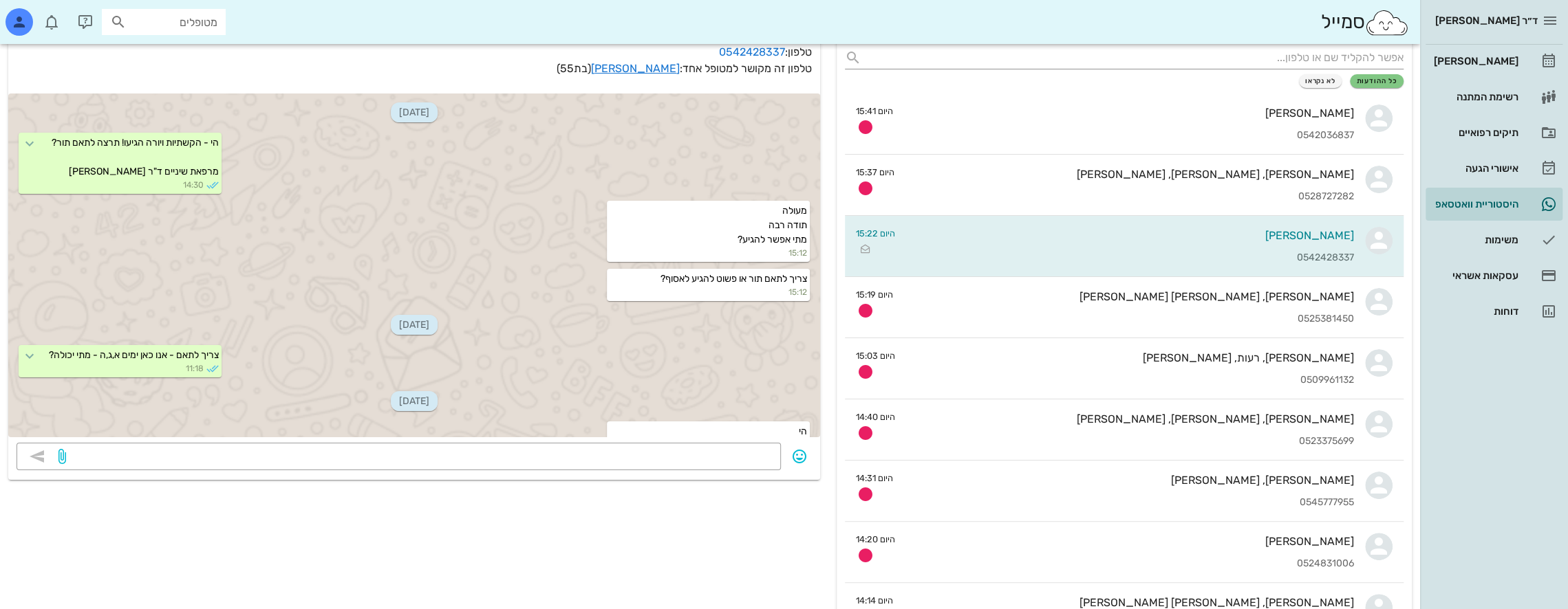
click at [177, 24] on input "מטופלים" at bounding box center [173, 22] width 88 height 18
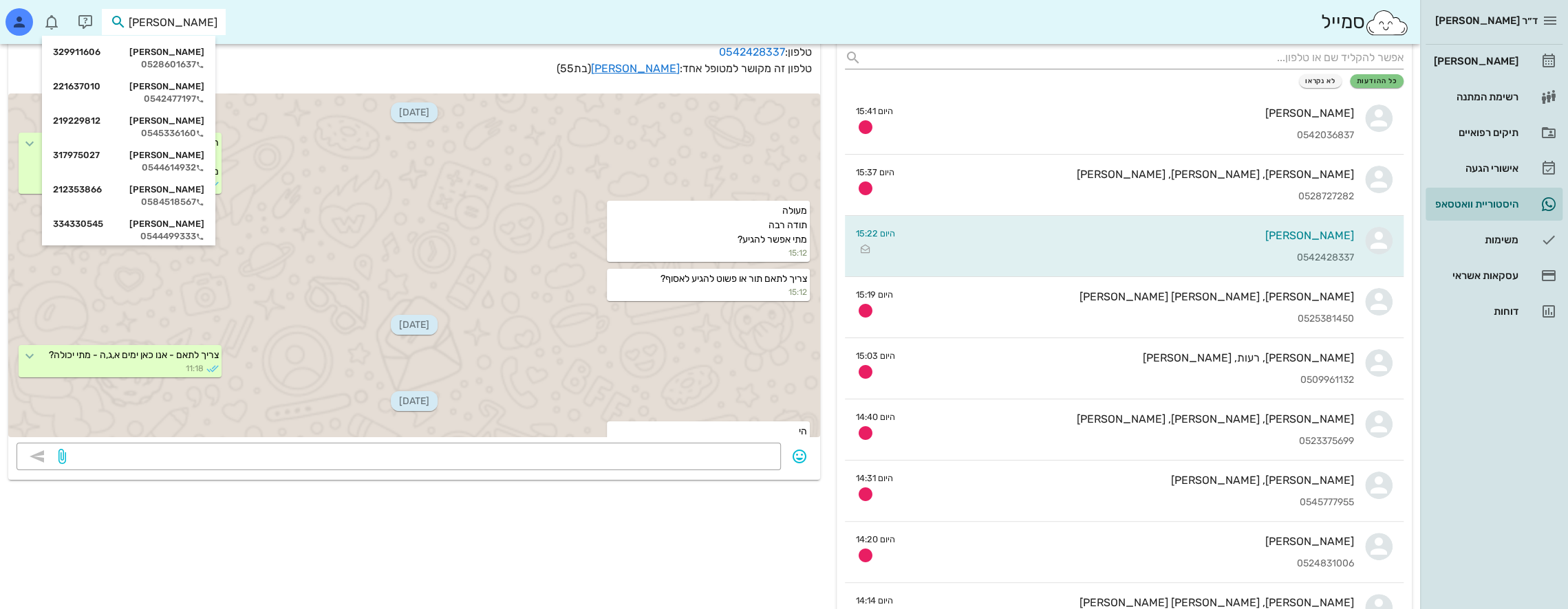
type input "[PERSON_NAME]"
click at [302, 6] on div "סמייל [PERSON_NAME]" at bounding box center [710, 22] width 1420 height 44
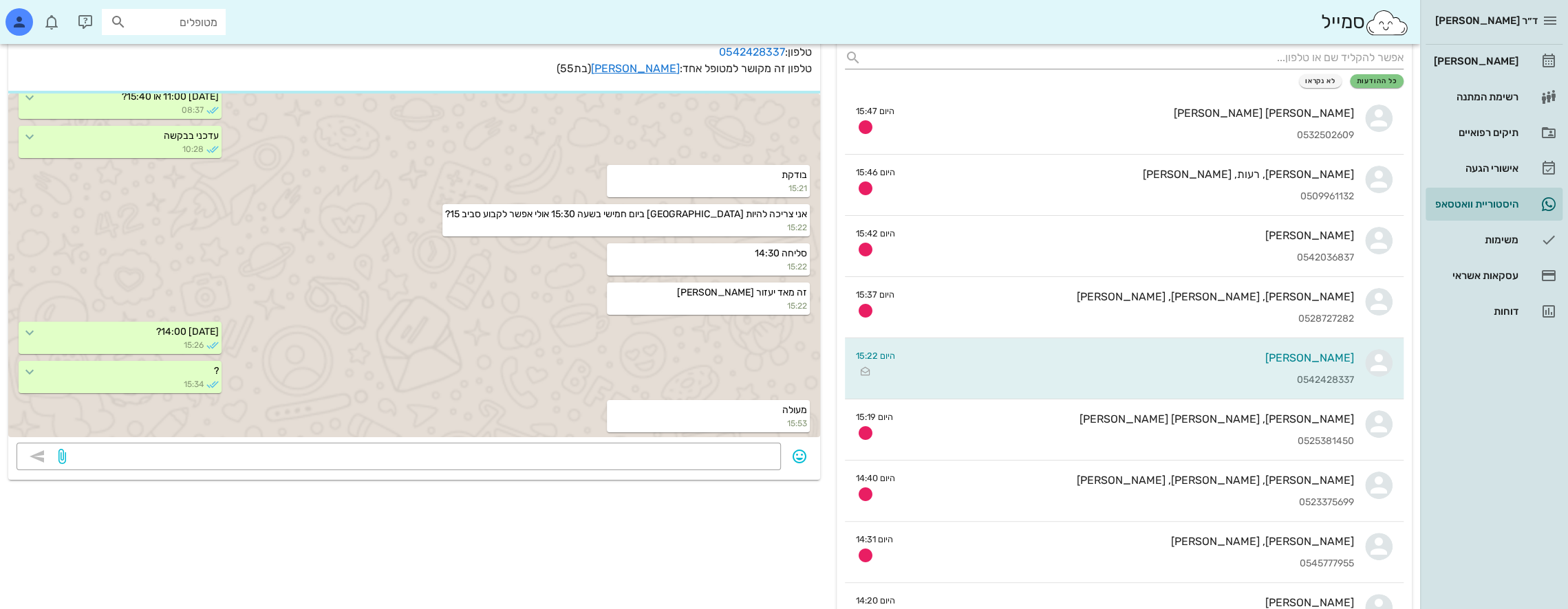
scroll to position [479, 0]
